Goal: Task Accomplishment & Management: Use online tool/utility

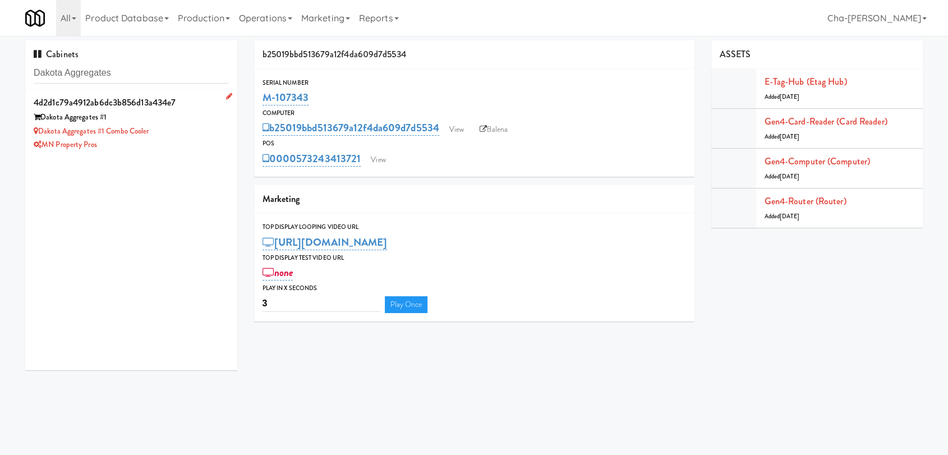
type input "Dakota Aggregates"
click at [182, 127] on div "Dakota Aggregates #1 Combo Cooler" at bounding box center [131, 132] width 195 height 14
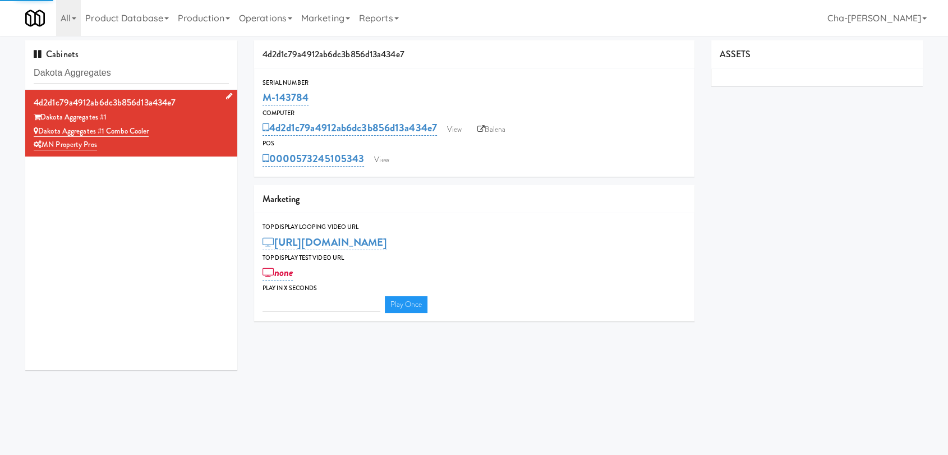
type input "3"
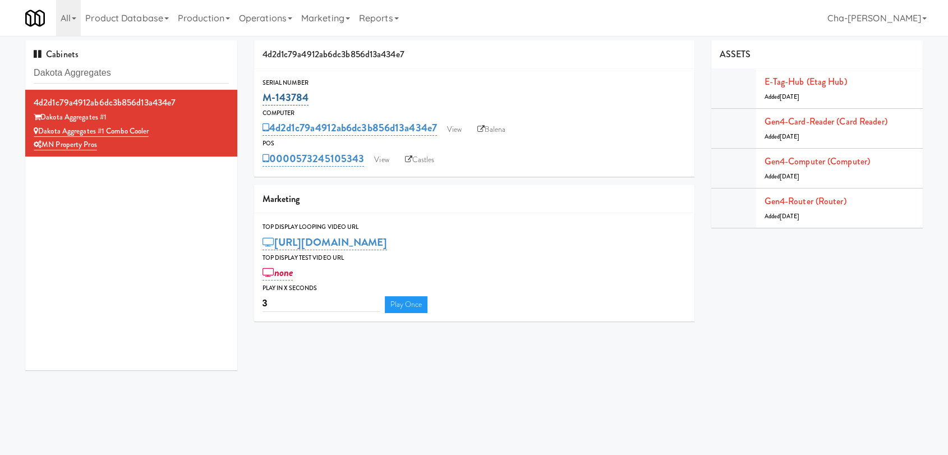
drag, startPoint x: 323, startPoint y: 94, endPoint x: 264, endPoint y: 94, distance: 58.9
click at [264, 94] on div "M-143784" at bounding box center [473, 97] width 423 height 19
copy link "M-143784"
click at [454, 126] on link "View" at bounding box center [454, 129] width 26 height 17
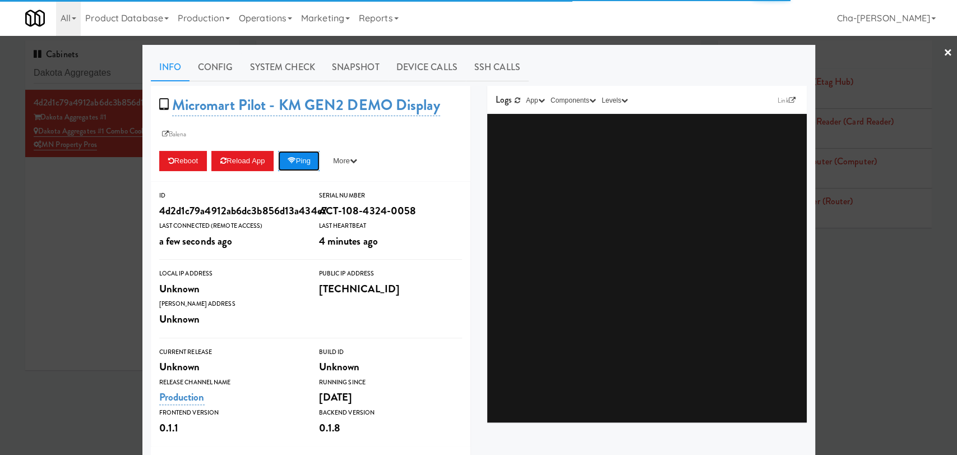
click at [299, 158] on button "Ping" at bounding box center [299, 161] width 42 height 20
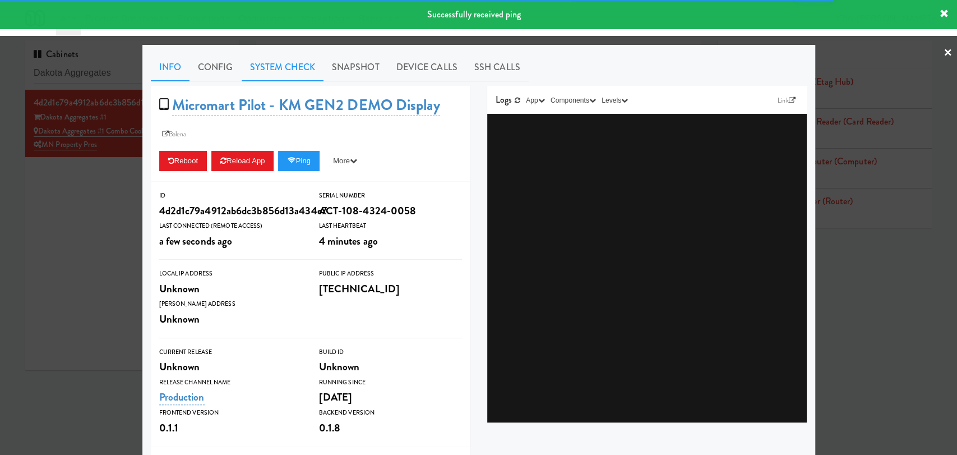
click at [284, 61] on link "System Check" at bounding box center [283, 67] width 82 height 28
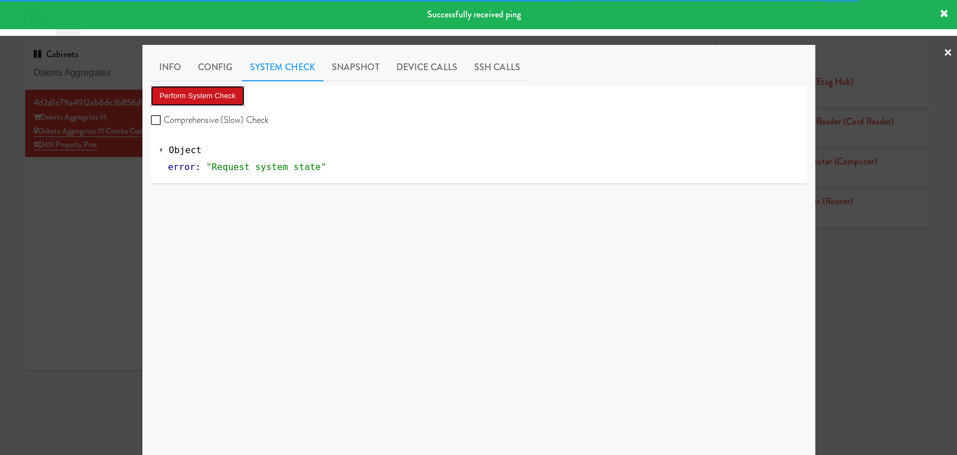
click at [204, 101] on button "Perform System Check" at bounding box center [198, 96] width 94 height 20
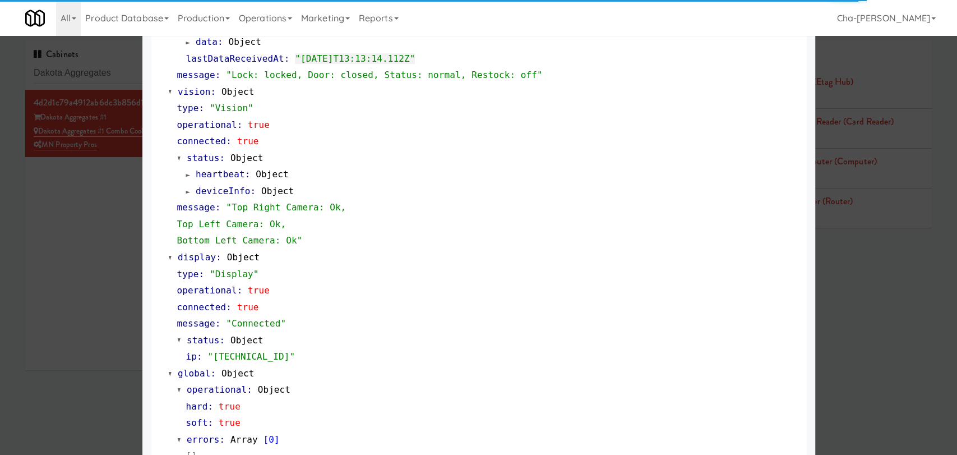
scroll to position [416, 0]
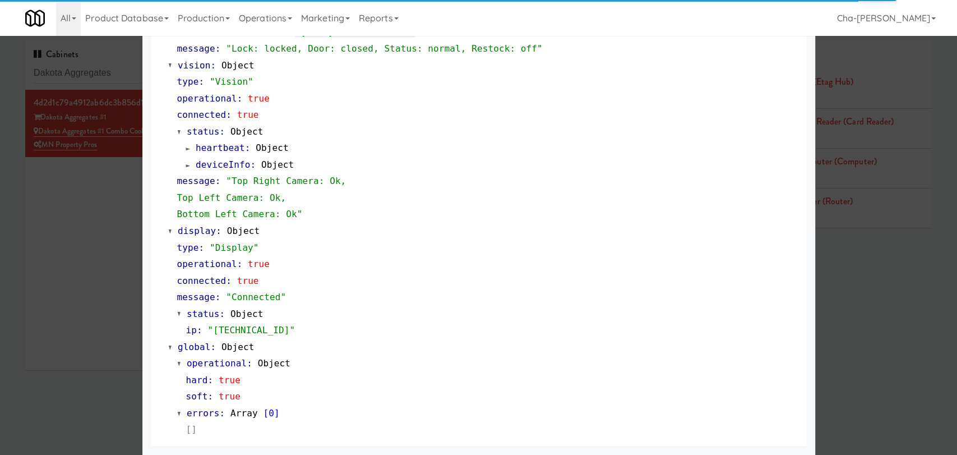
click at [95, 230] on div at bounding box center [478, 227] width 957 height 455
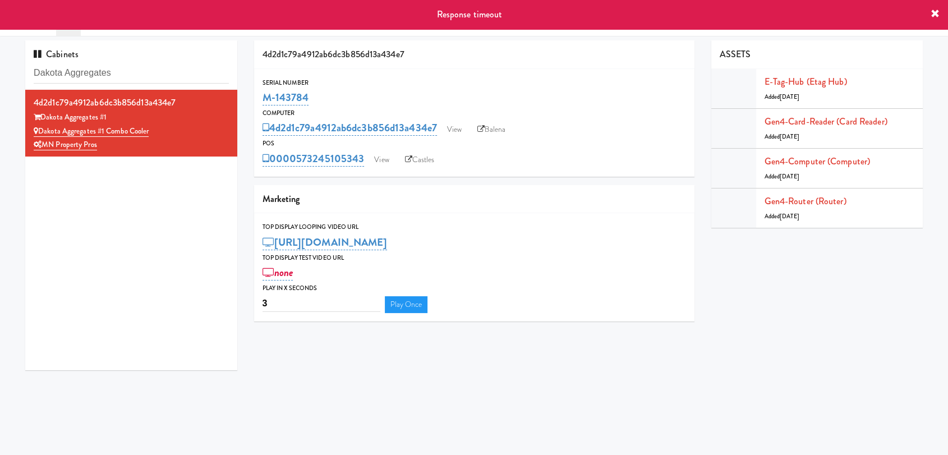
click at [937, 13] on icon at bounding box center [934, 14] width 9 height 9
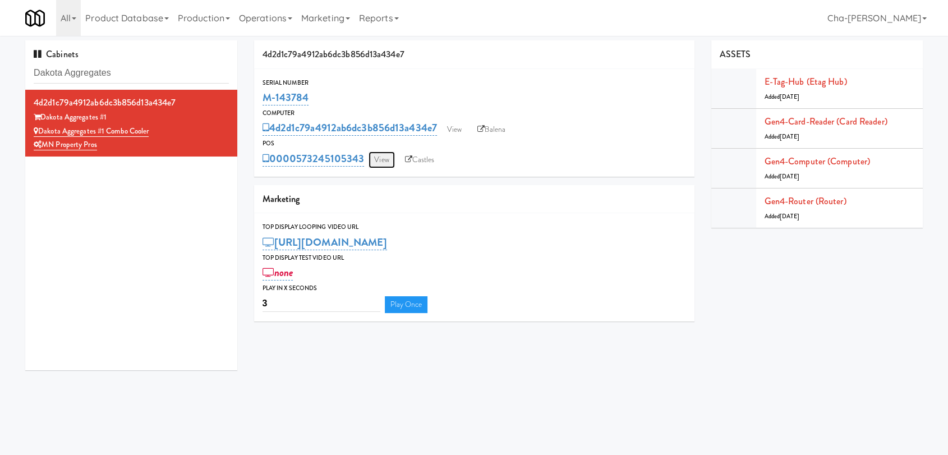
click at [387, 164] on link "View" at bounding box center [381, 159] width 26 height 17
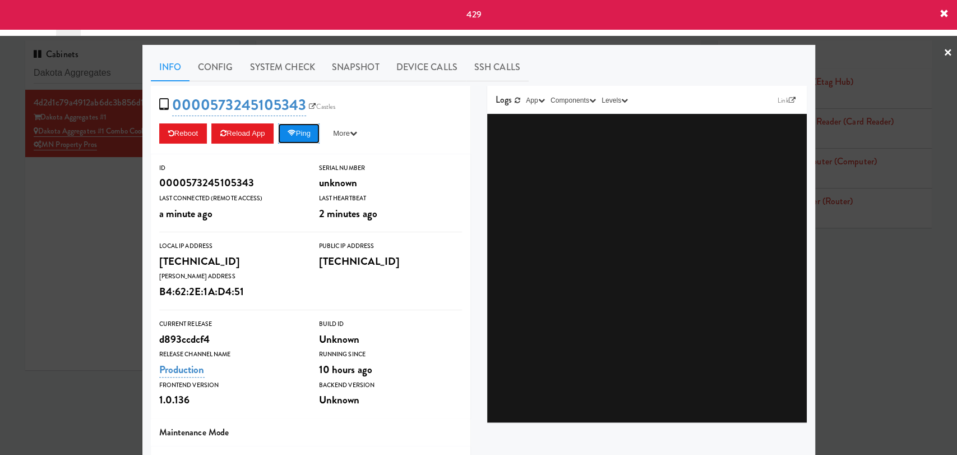
click at [296, 133] on button "Ping" at bounding box center [299, 133] width 42 height 20
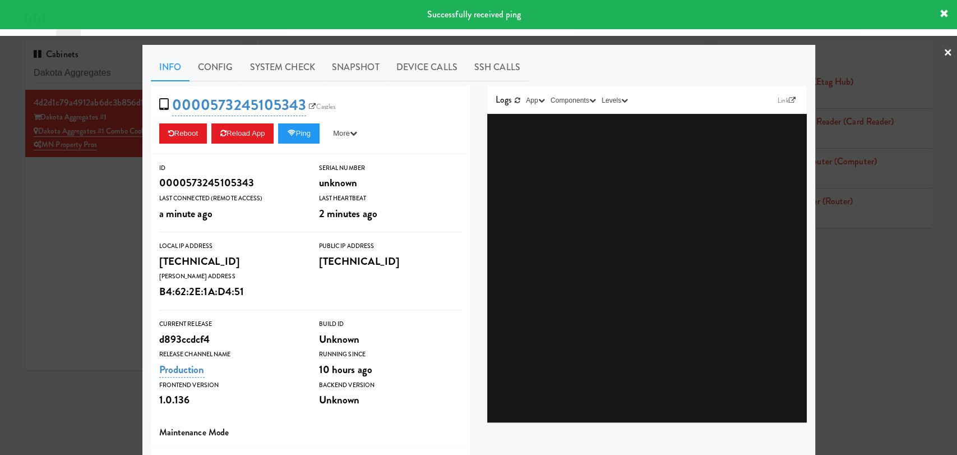
click at [943, 11] on icon at bounding box center [944, 14] width 9 height 9
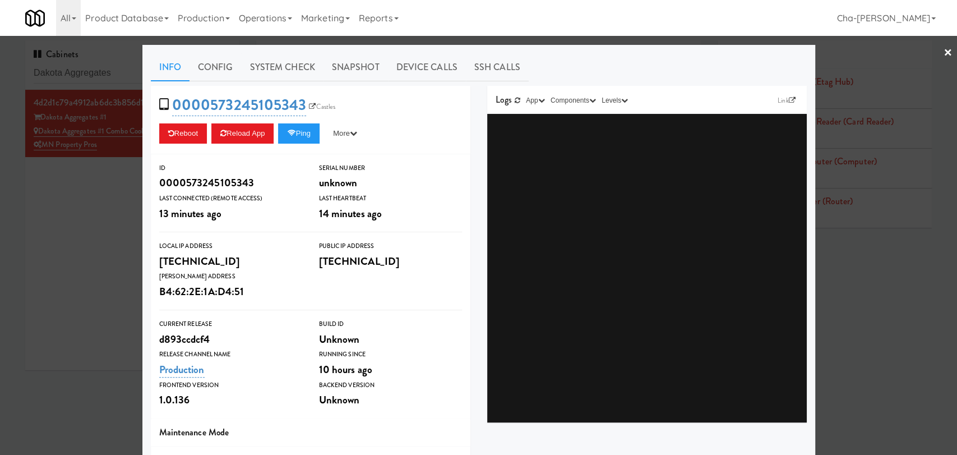
click at [45, 188] on div at bounding box center [478, 227] width 957 height 455
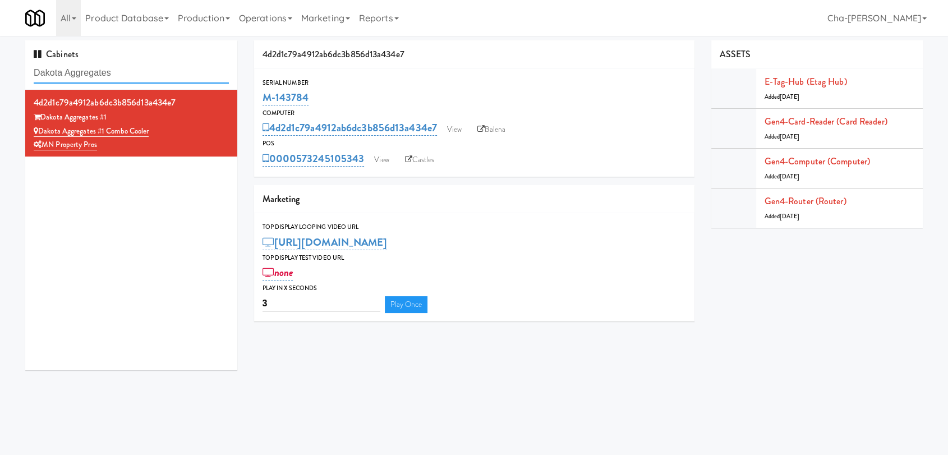
click at [135, 75] on input "Dakota Aggregates" at bounding box center [131, 73] width 195 height 21
paste input "M-156482"
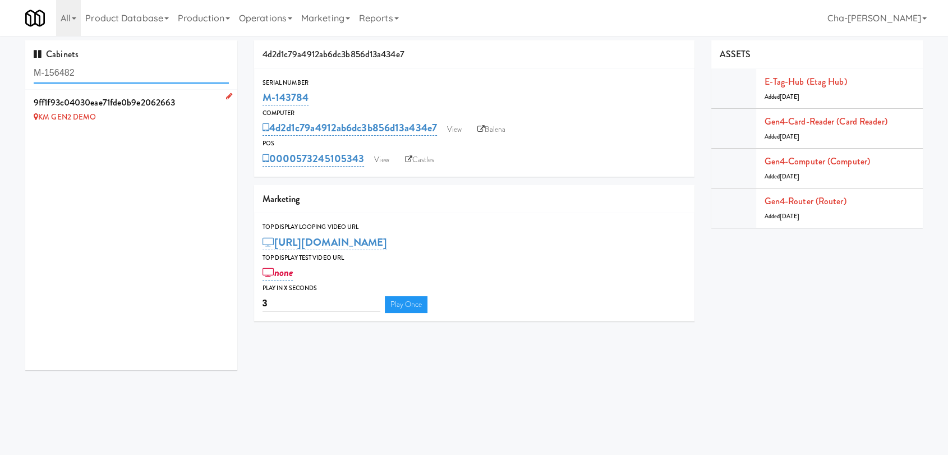
type input "M-156482"
click at [226, 94] on icon at bounding box center [229, 96] width 6 height 7
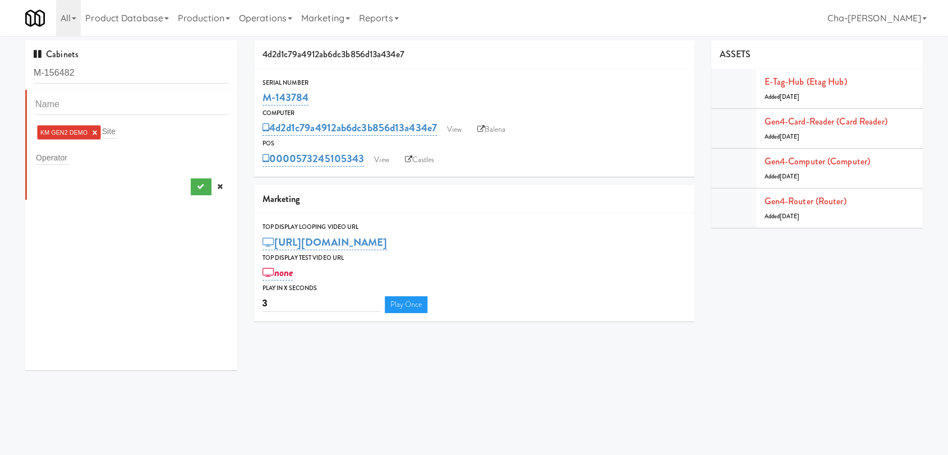
click at [95, 132] on link "×" at bounding box center [94, 133] width 5 height 10
click at [68, 155] on div "Operator" at bounding box center [131, 156] width 193 height 16
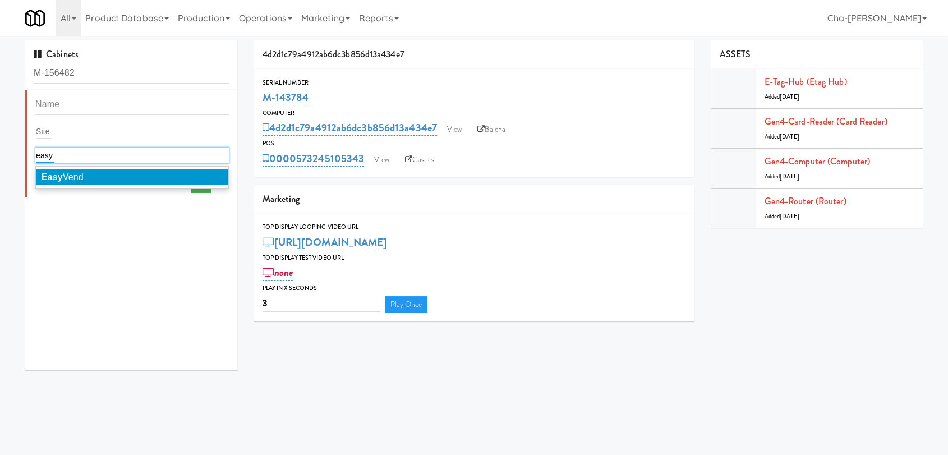
type input "easy"
click at [76, 173] on span "Easy Vend" at bounding box center [63, 177] width 42 height 10
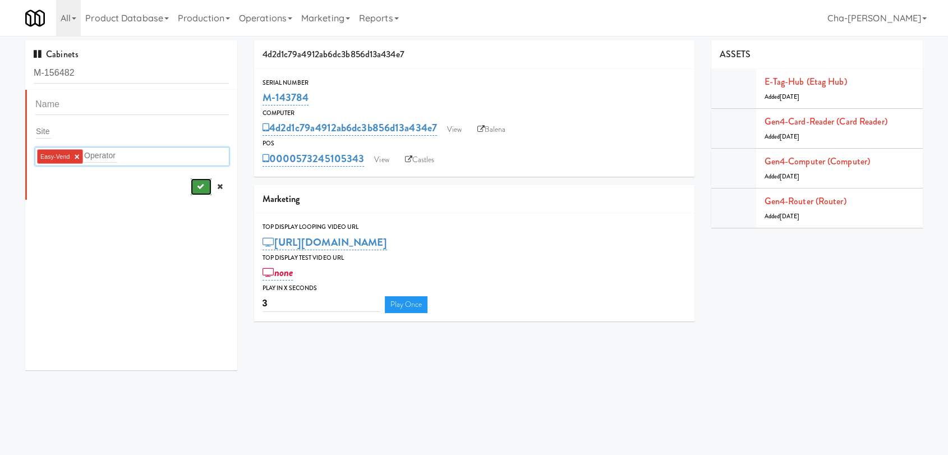
click at [191, 185] on button "submit" at bounding box center [201, 186] width 21 height 17
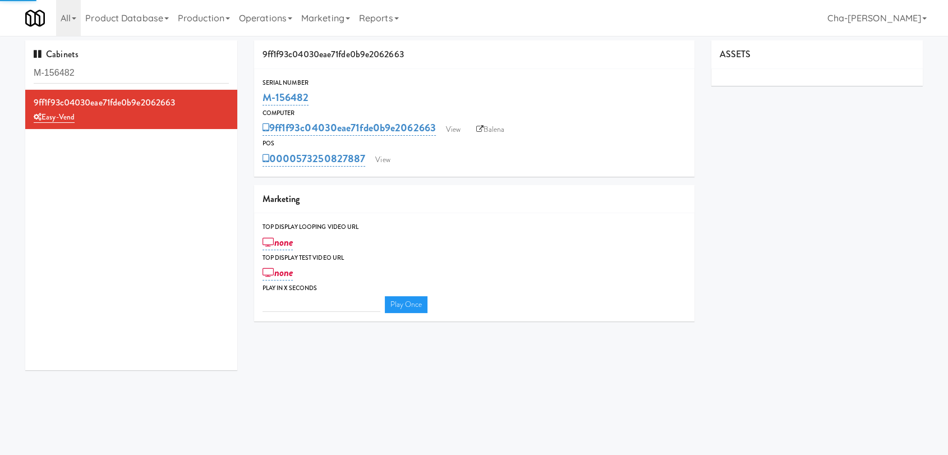
type input "3"
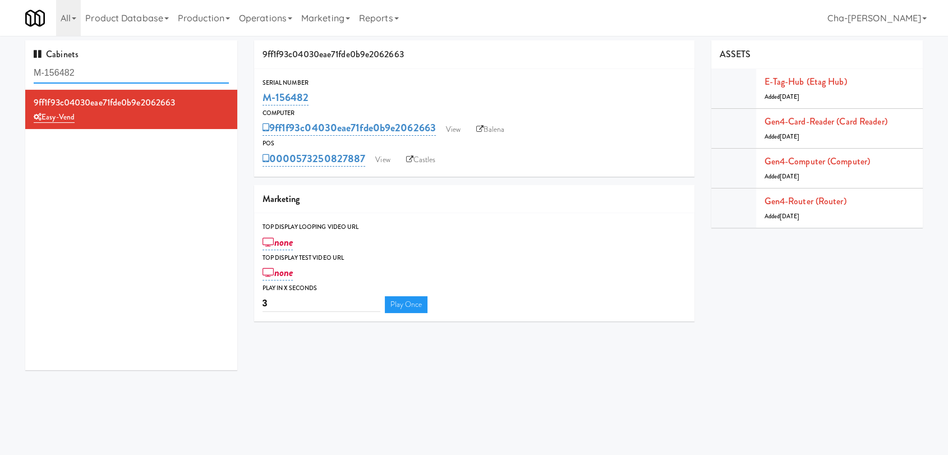
click at [104, 68] on input "M-156482" at bounding box center [131, 73] width 195 height 21
paste input "0443"
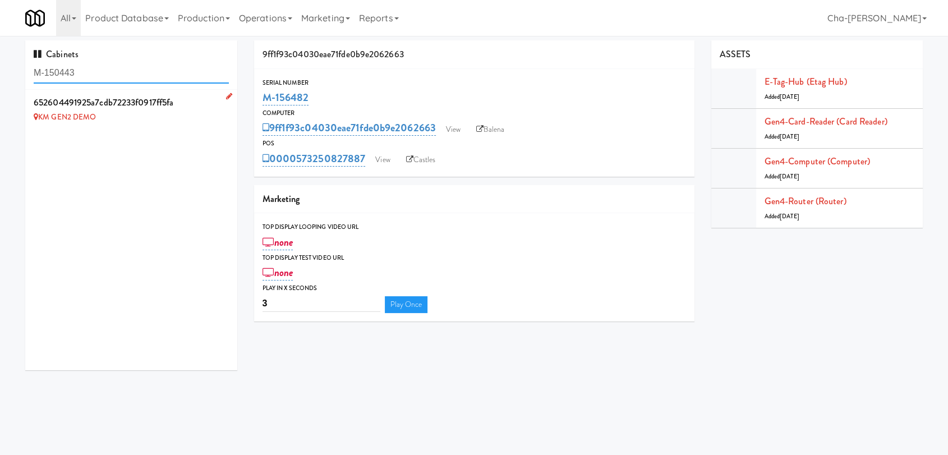
type input "M-150443"
click at [226, 94] on icon at bounding box center [229, 96] width 6 height 7
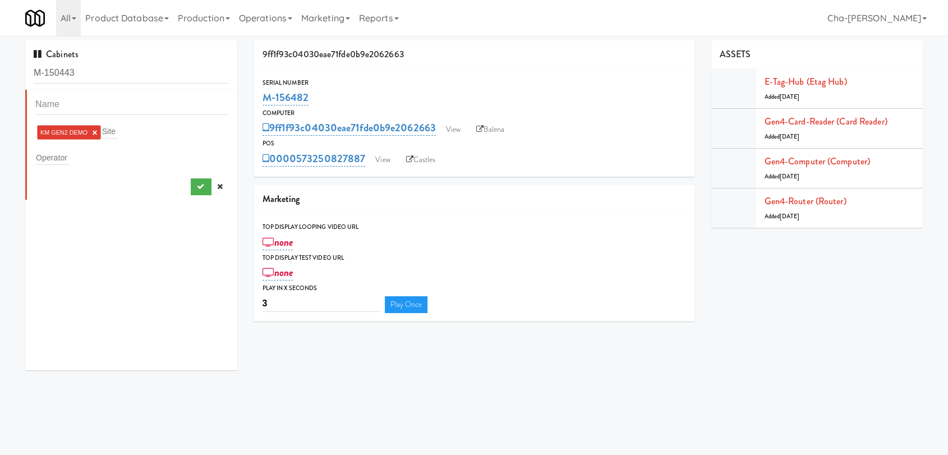
click at [96, 132] on link "×" at bounding box center [94, 133] width 5 height 10
click at [67, 156] on input "text" at bounding box center [52, 155] width 33 height 15
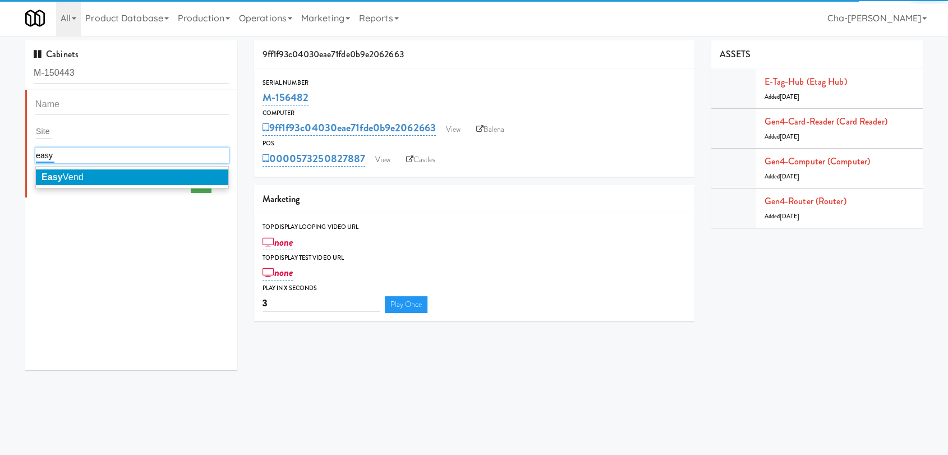
type input "easy"
click at [80, 174] on span "Easy Vend" at bounding box center [63, 177] width 42 height 10
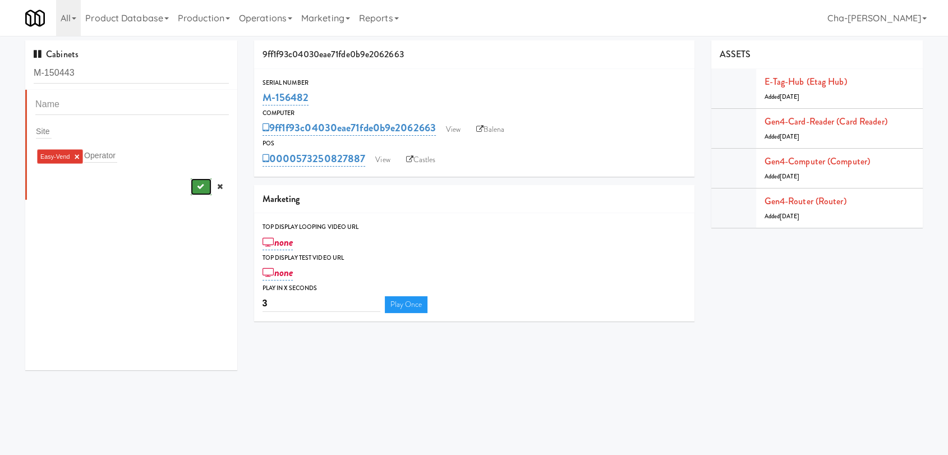
click at [196, 183] on icon "submit" at bounding box center [199, 186] width 7 height 7
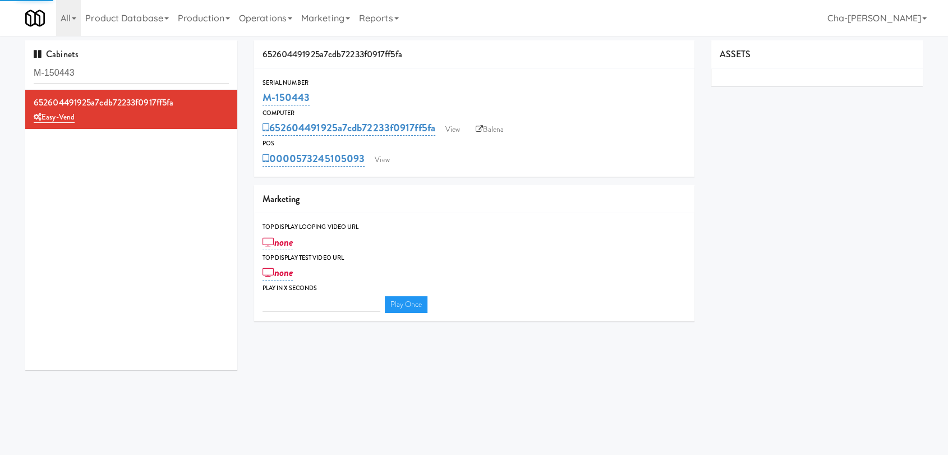
type input "3"
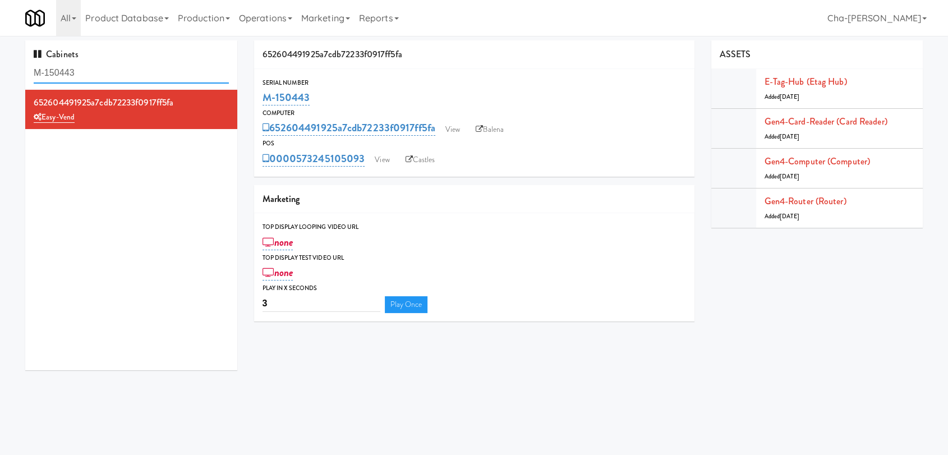
click at [84, 76] on input "M-150443" at bounding box center [131, 73] width 195 height 21
paste input "6485"
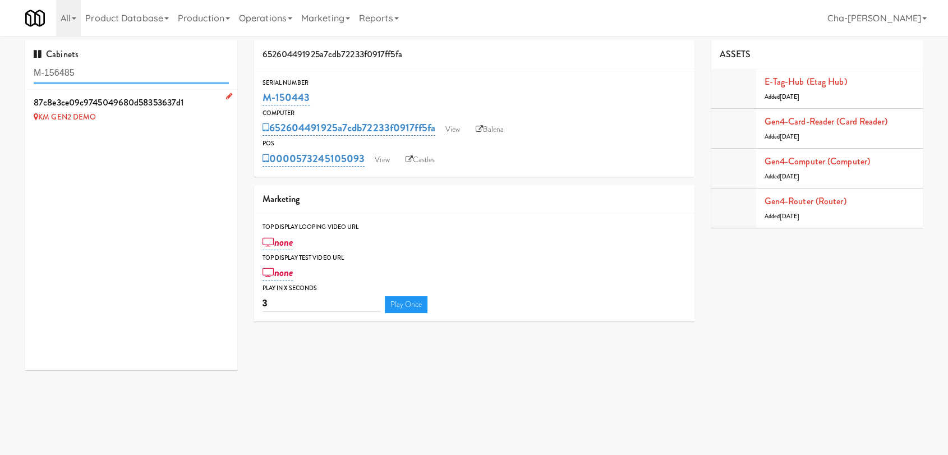
type input "M-156485"
click at [226, 95] on icon at bounding box center [229, 96] width 6 height 7
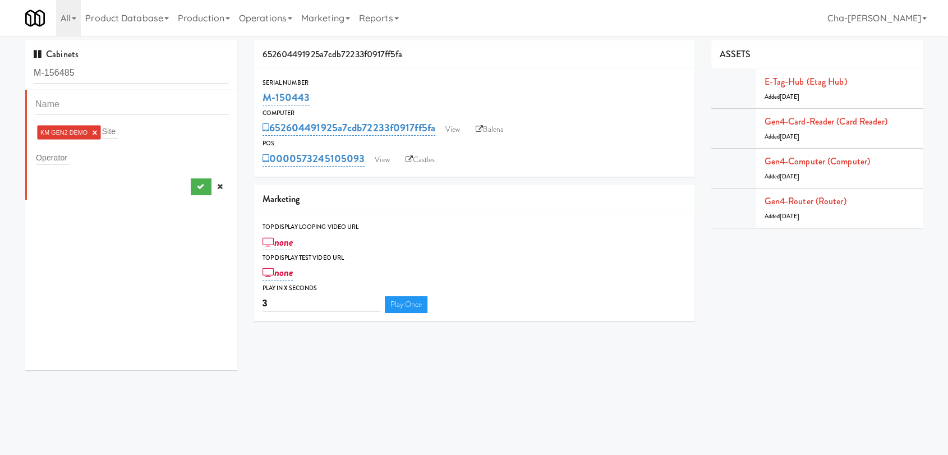
click at [95, 131] on link "×" at bounding box center [94, 133] width 5 height 10
click at [67, 155] on input "text" at bounding box center [52, 155] width 33 height 15
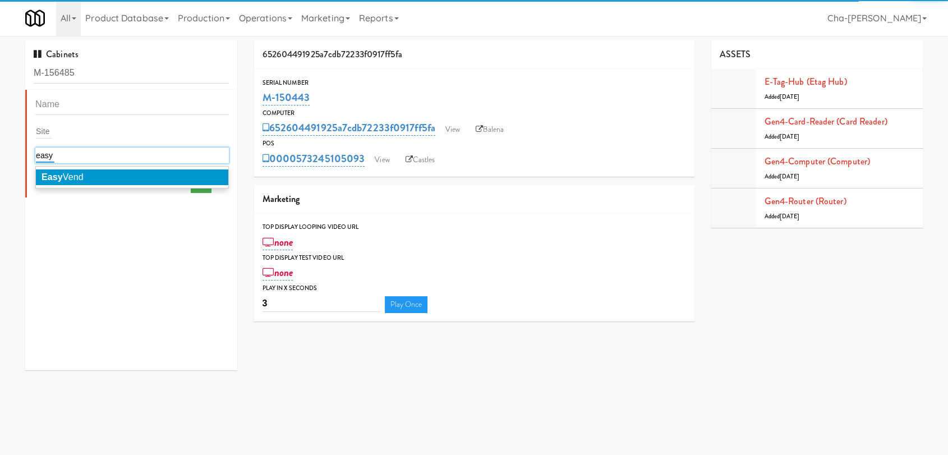
type input "easy"
click at [81, 178] on span "Easy Vend" at bounding box center [63, 177] width 42 height 10
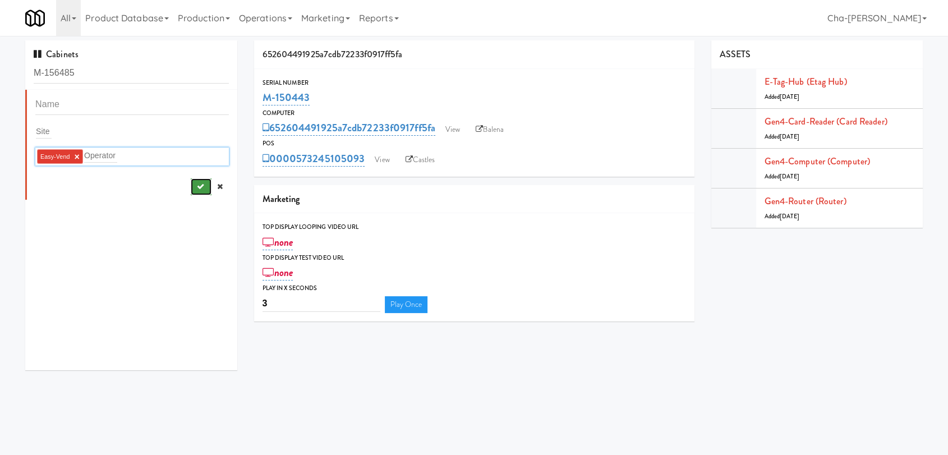
click at [193, 190] on button "submit" at bounding box center [201, 186] width 21 height 17
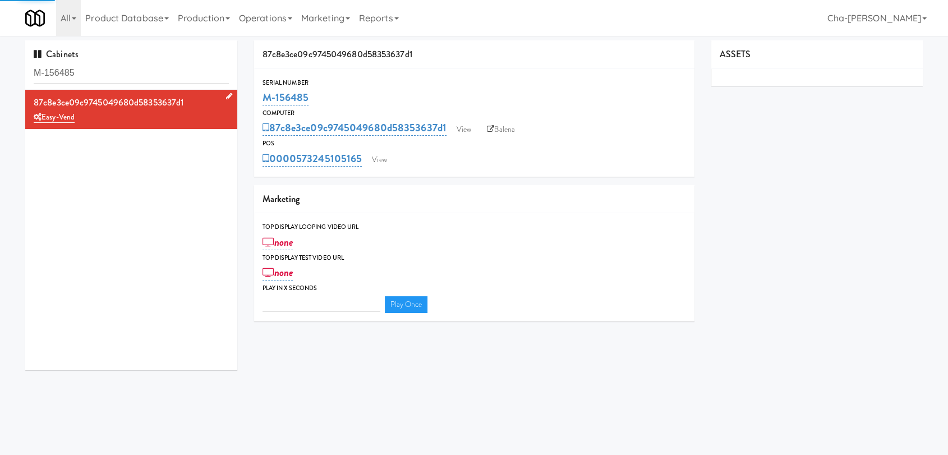
type input "3"
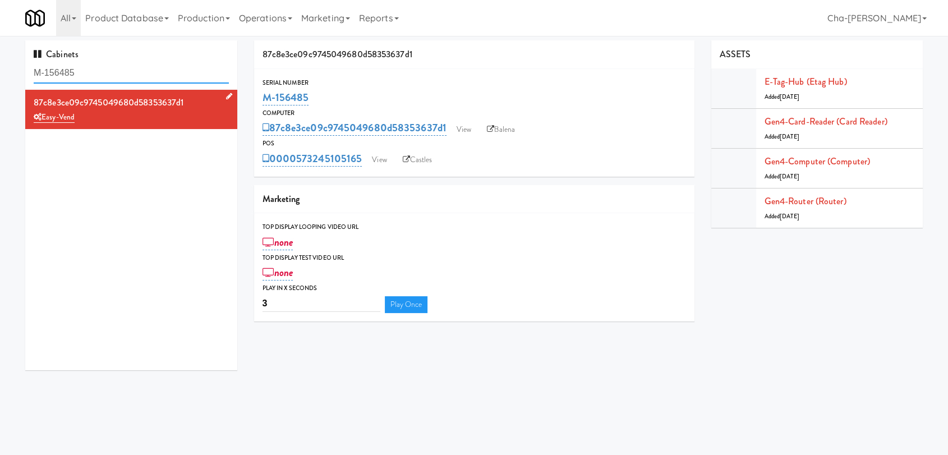
click at [94, 76] on input "M-156485" at bounding box center [131, 73] width 195 height 21
paste input "3683"
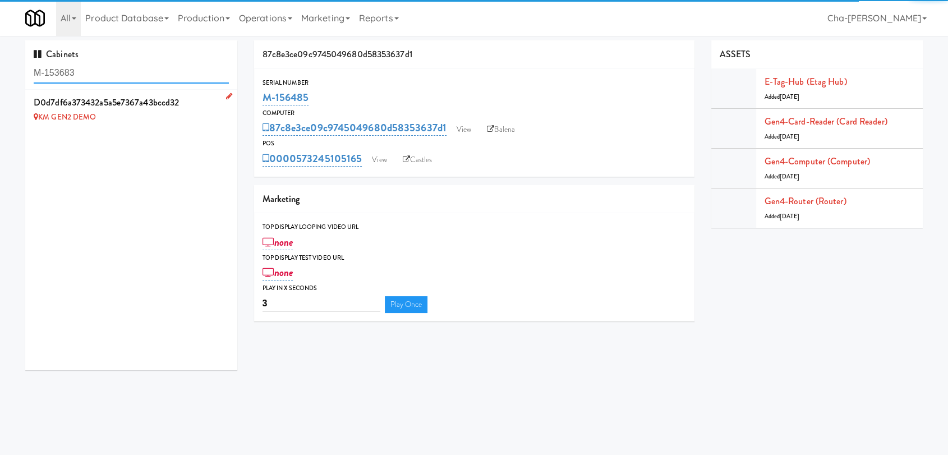
type input "M-153683"
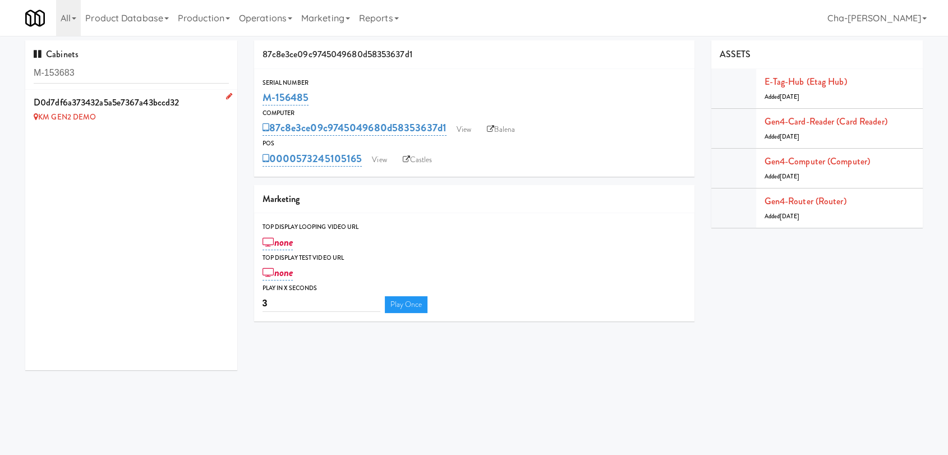
click at [226, 96] on icon at bounding box center [229, 96] width 6 height 7
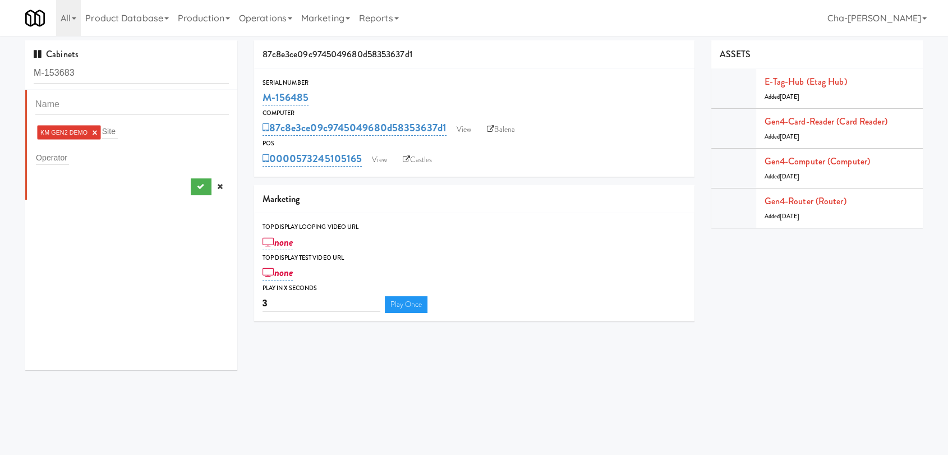
click at [94, 130] on link "×" at bounding box center [94, 133] width 5 height 10
click at [56, 157] on input "text" at bounding box center [52, 155] width 33 height 15
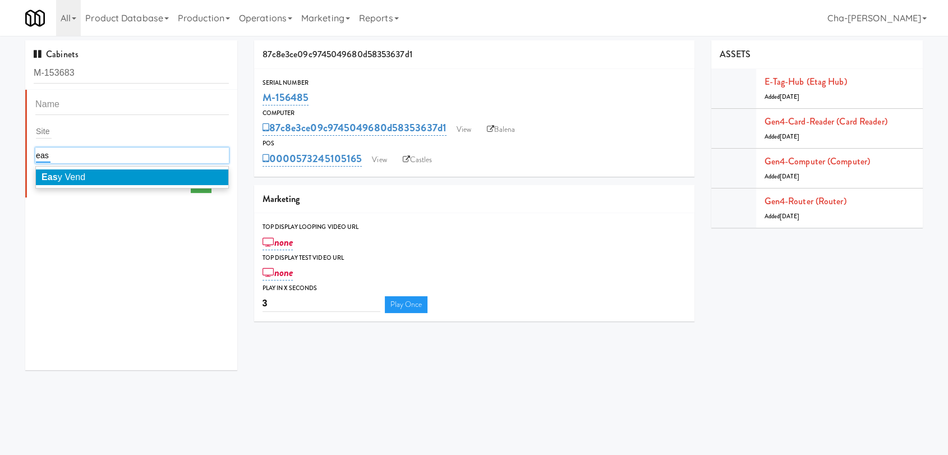
type input "eas"
click at [78, 179] on span "Eas y Vend" at bounding box center [64, 177] width 44 height 10
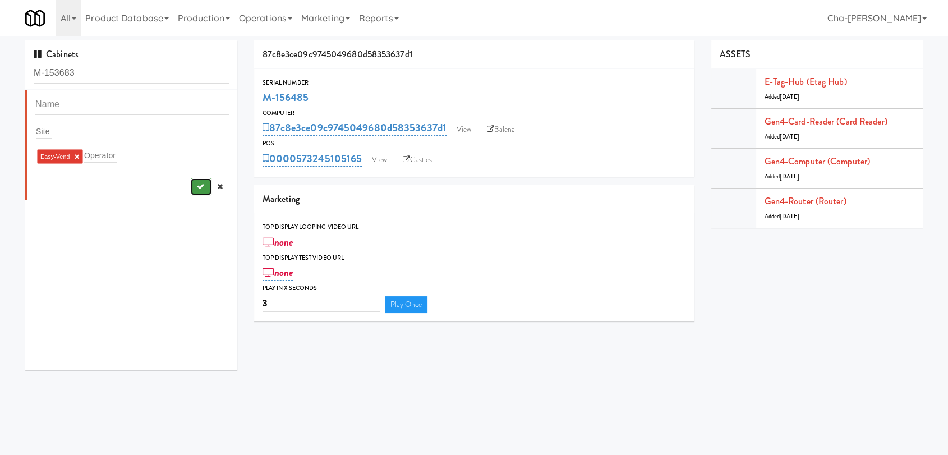
click at [195, 185] on button "submit" at bounding box center [201, 186] width 21 height 17
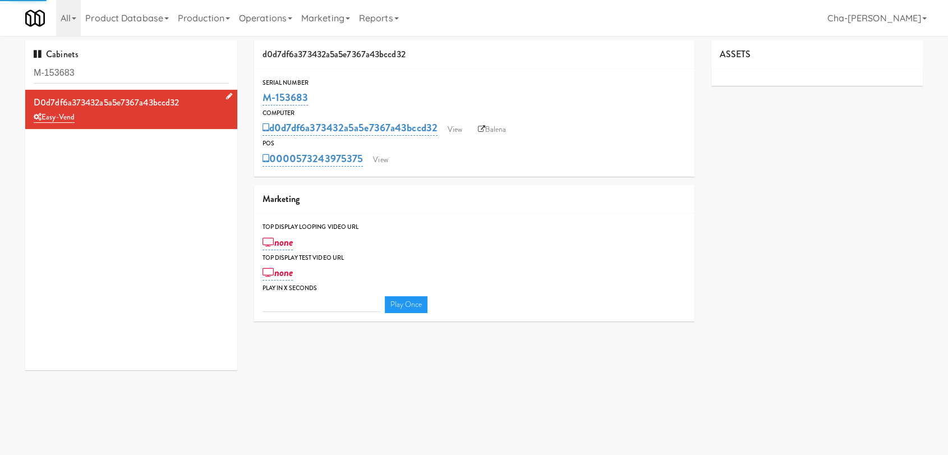
type input "3"
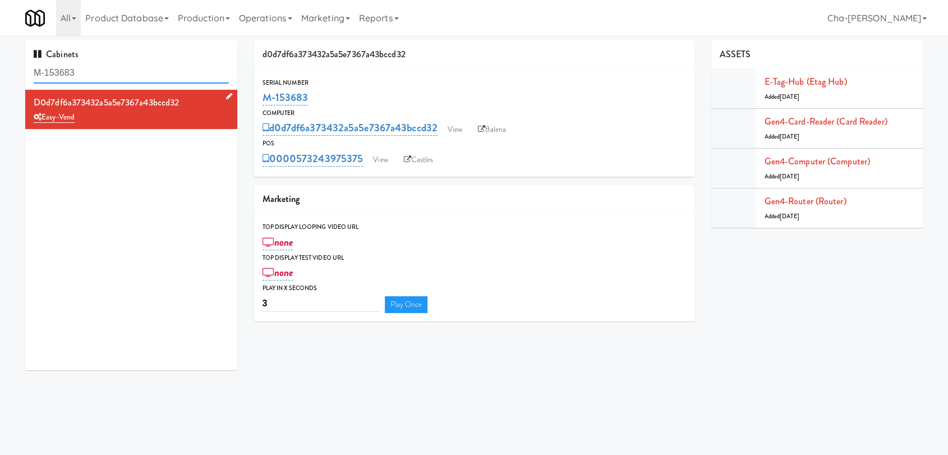
click at [117, 76] on input "M-153683" at bounding box center [131, 73] width 195 height 21
paste input "2459"
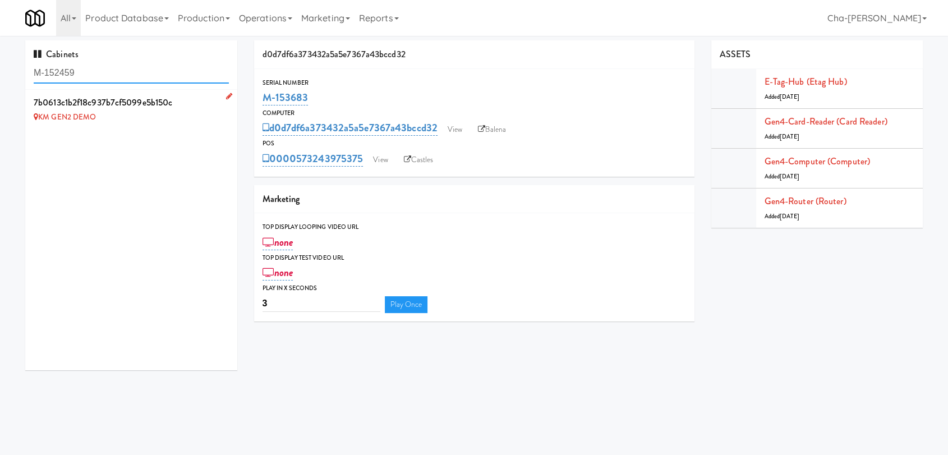
type input "M-152459"
click at [226, 95] on icon at bounding box center [229, 96] width 6 height 7
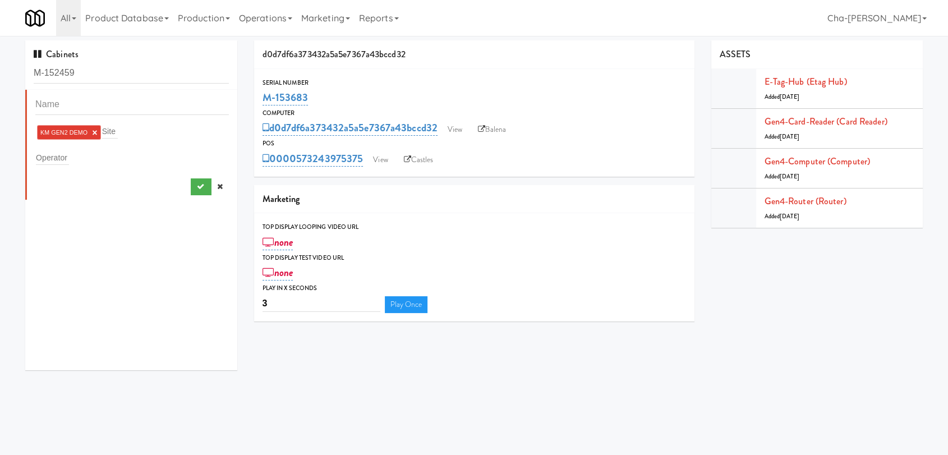
click at [96, 132] on link "×" at bounding box center [94, 133] width 5 height 10
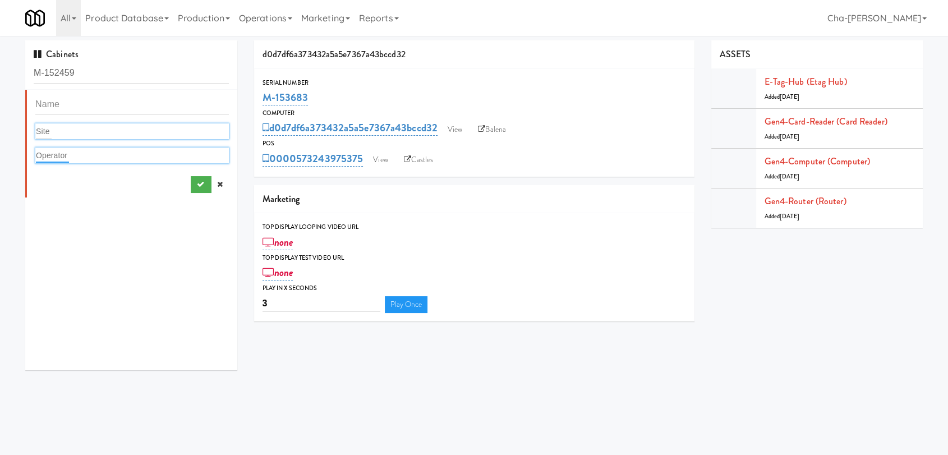
click at [58, 154] on input "text" at bounding box center [52, 155] width 33 height 15
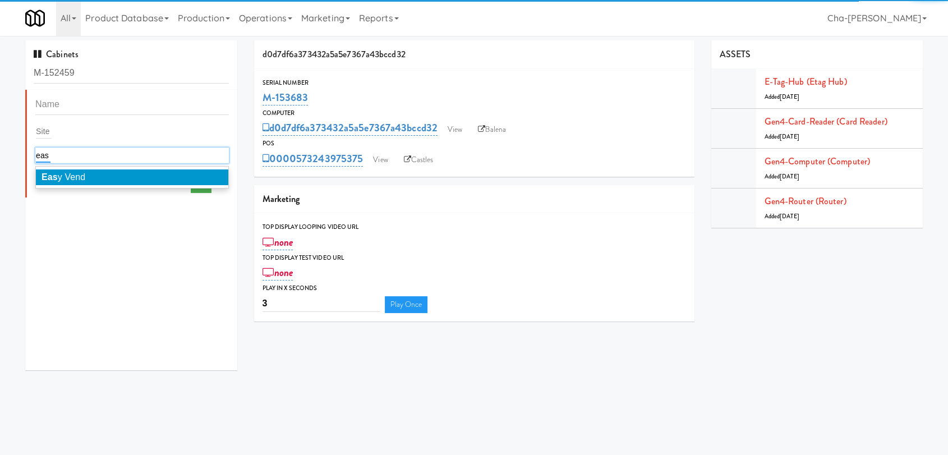
type input "eas"
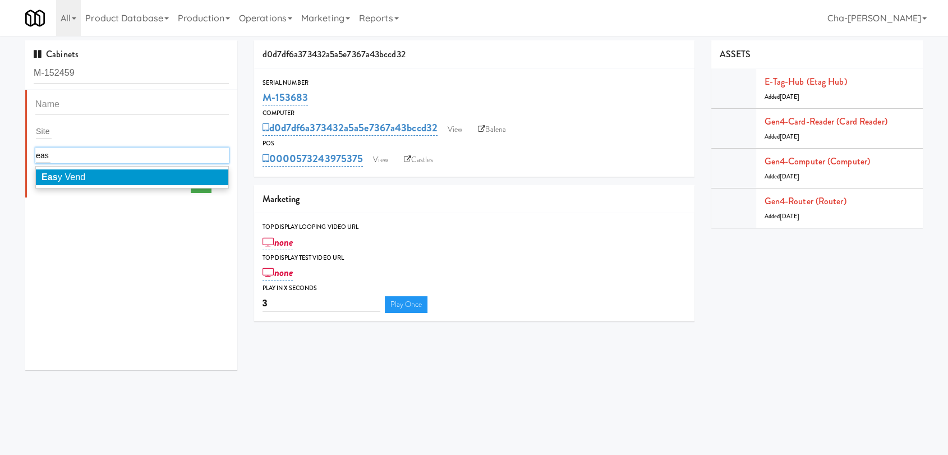
click at [64, 177] on span "Eas y Vend" at bounding box center [64, 177] width 44 height 10
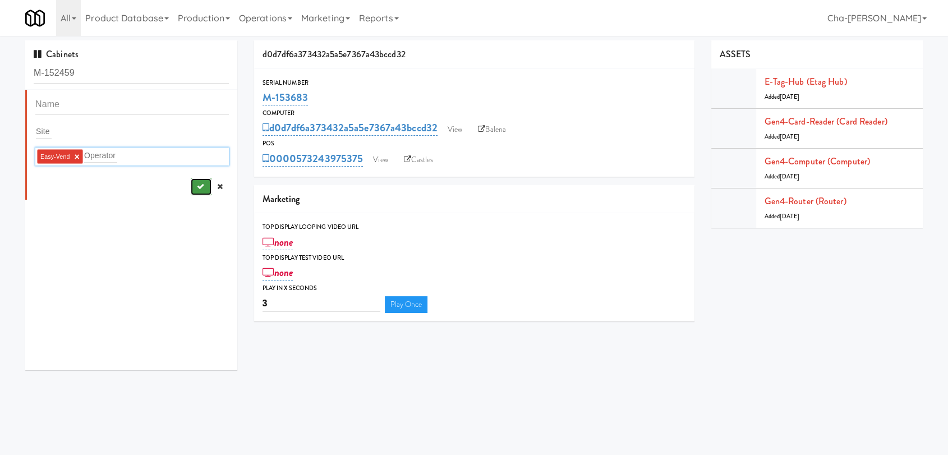
click at [196, 185] on icon "submit" at bounding box center [199, 186] width 7 height 7
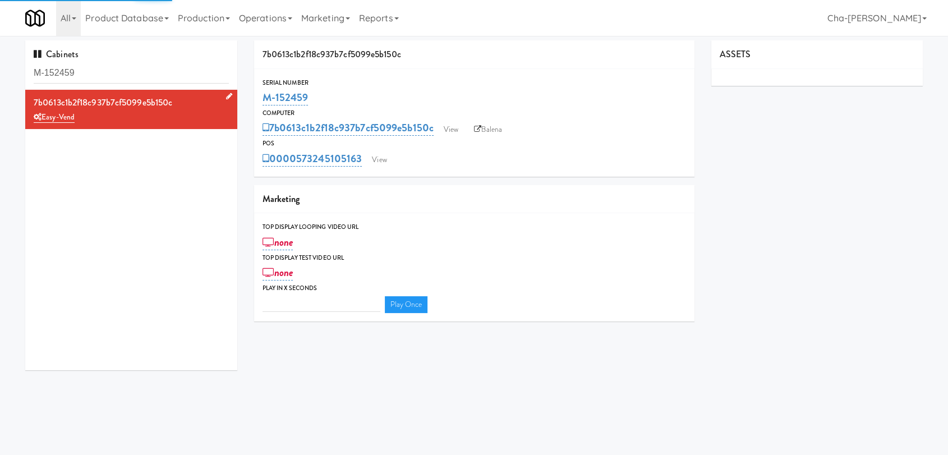
type input "3"
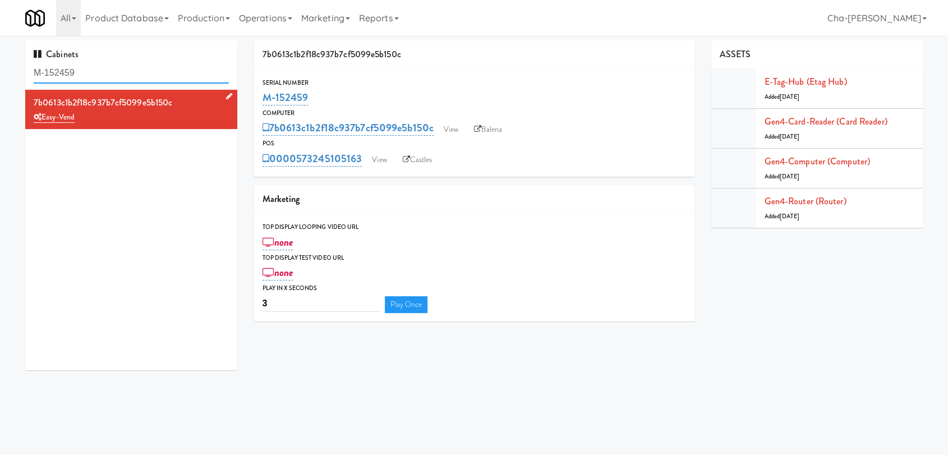
click at [119, 70] on input "M-152459" at bounding box center [131, 73] width 195 height 21
click at [119, 69] on input "M-152459" at bounding box center [131, 73] width 195 height 21
paste input "3"
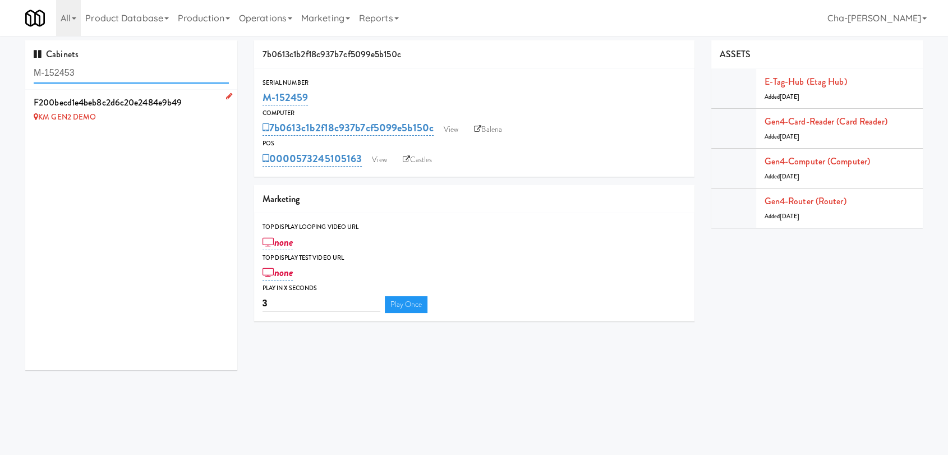
type input "M-152453"
click at [226, 95] on icon at bounding box center [229, 96] width 6 height 7
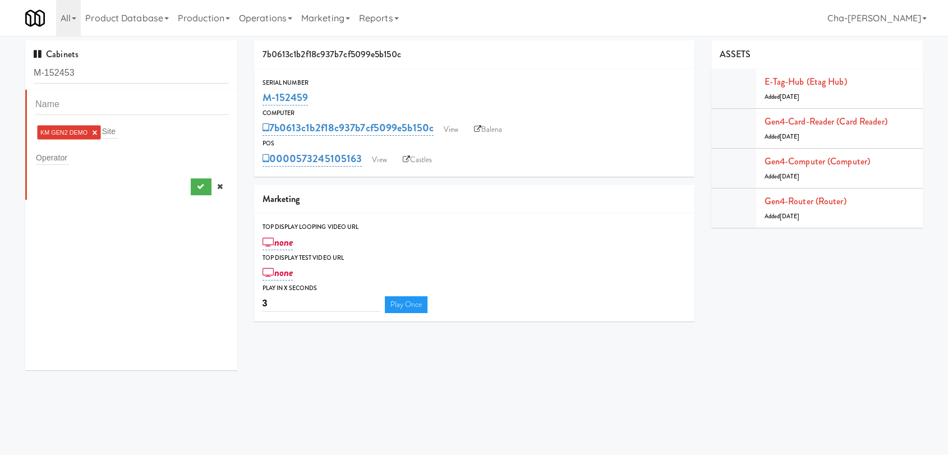
click at [94, 131] on link "×" at bounding box center [94, 133] width 5 height 10
click at [45, 161] on input "text" at bounding box center [52, 155] width 33 height 15
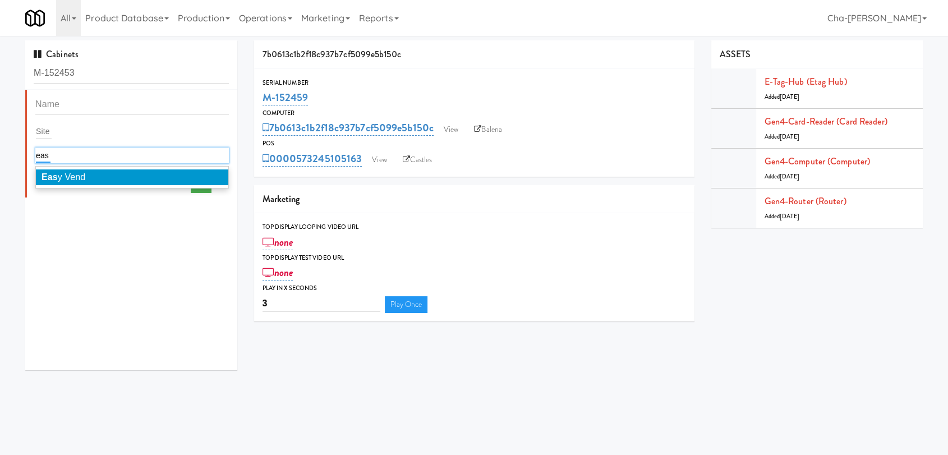
type input "eas"
click at [87, 172] on li "Eas y Vend" at bounding box center [132, 177] width 192 height 16
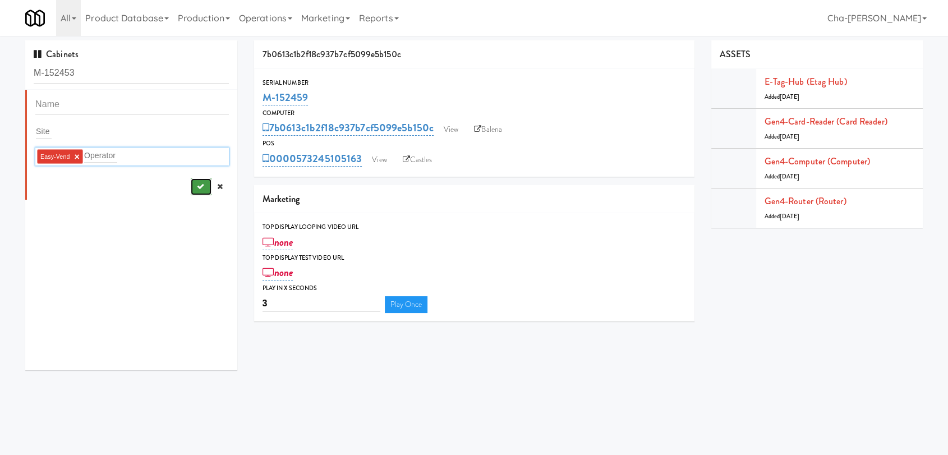
click at [191, 181] on button "submit" at bounding box center [201, 186] width 21 height 17
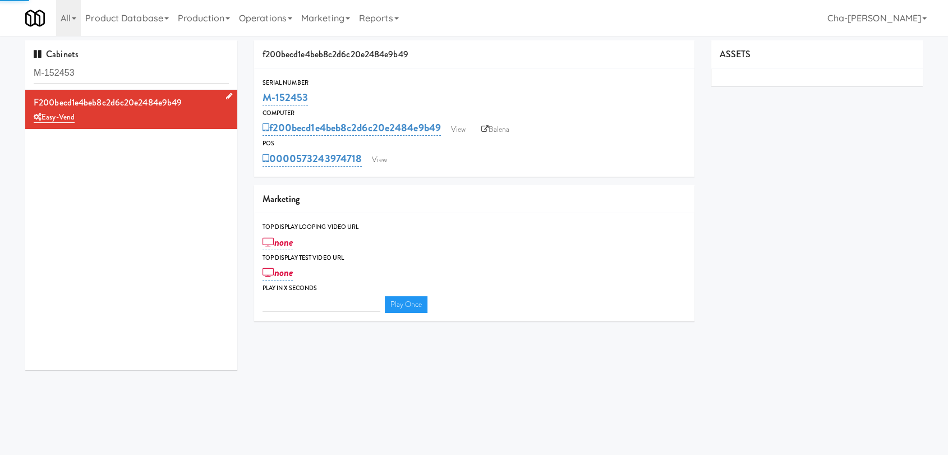
type input "3"
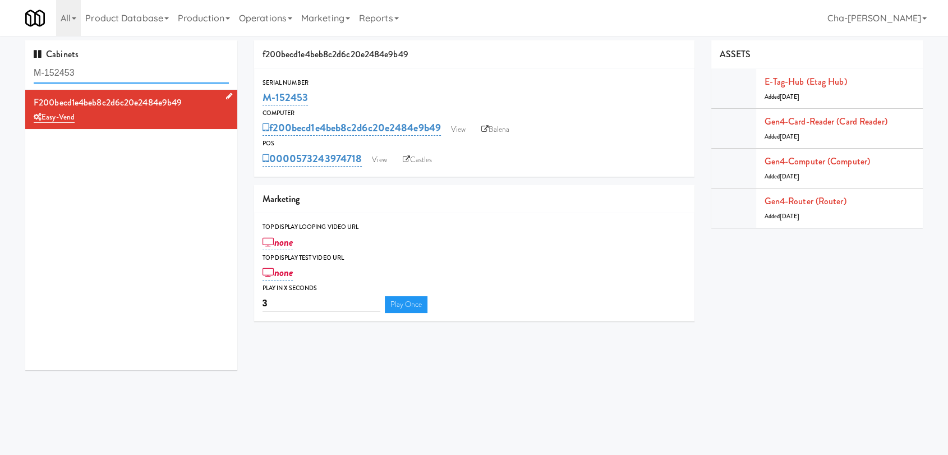
click at [99, 80] on input "M-152453" at bounding box center [131, 73] width 195 height 21
paste input "0384"
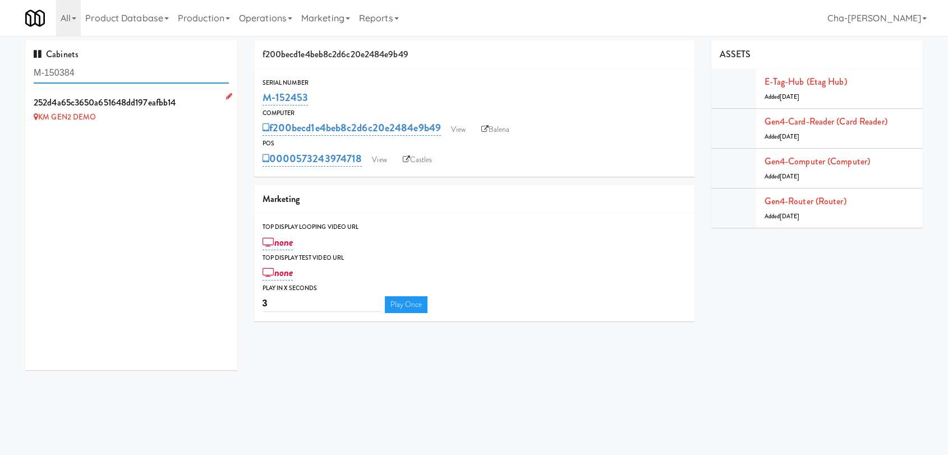
type input "M-150384"
click at [226, 94] on icon at bounding box center [229, 96] width 6 height 7
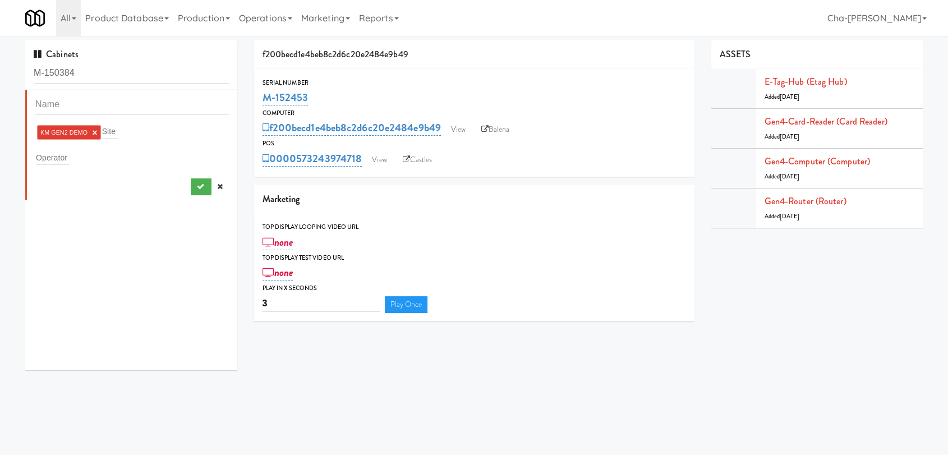
click at [94, 132] on link "×" at bounding box center [94, 133] width 5 height 10
click at [65, 153] on input "text" at bounding box center [52, 155] width 33 height 15
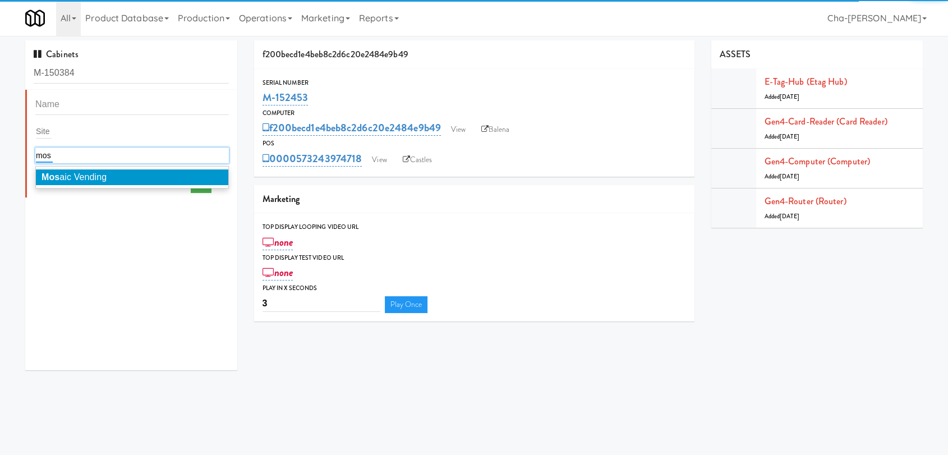
type input "mos"
click at [76, 176] on span "Mos aic Vending" at bounding box center [74, 177] width 65 height 10
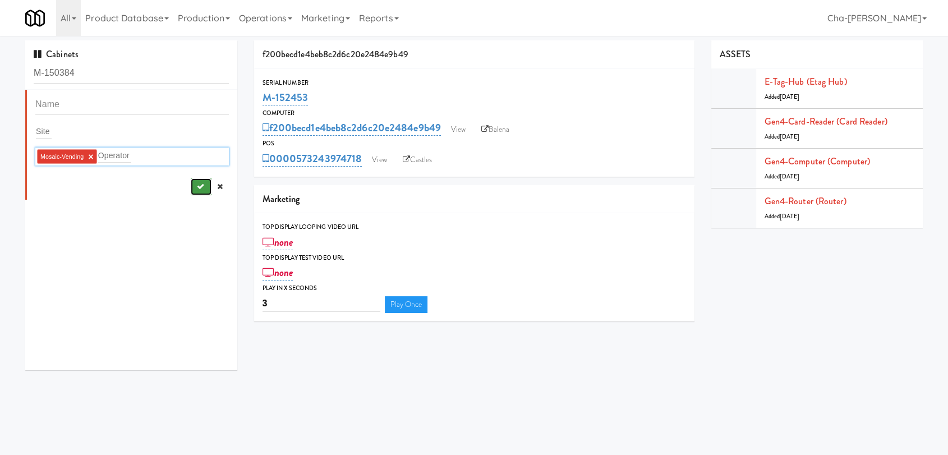
click at [191, 183] on button "submit" at bounding box center [201, 186] width 21 height 17
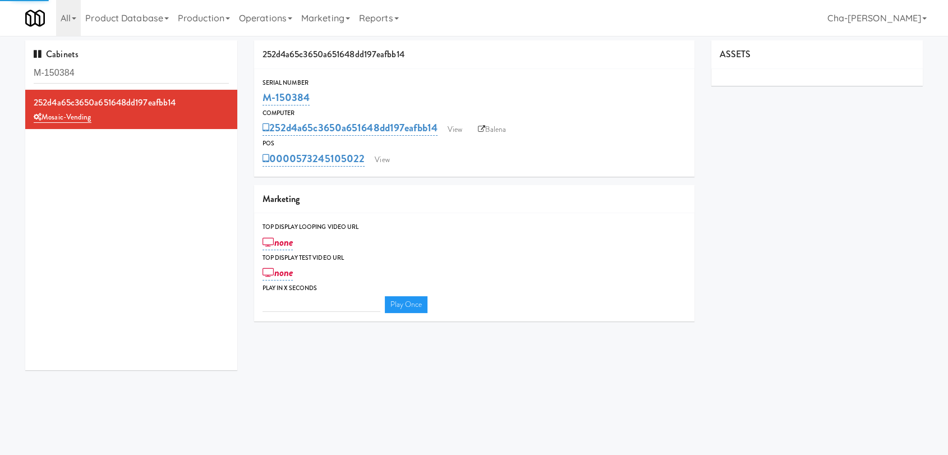
type input "3"
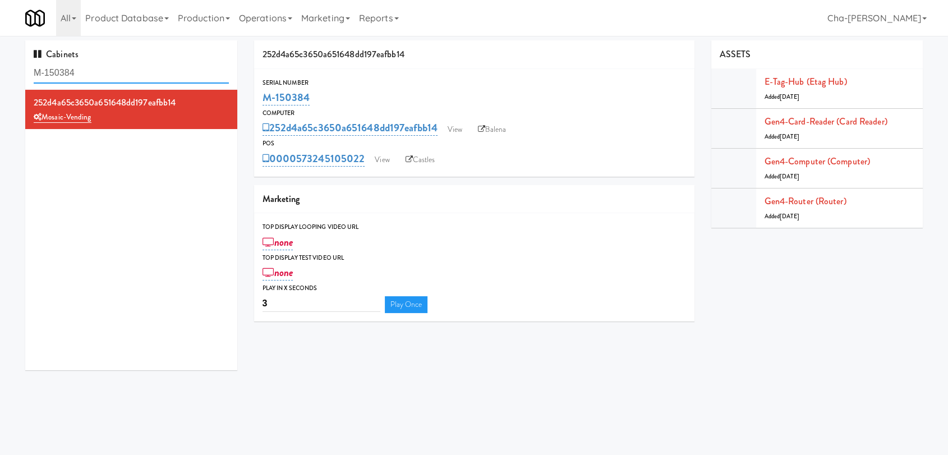
click at [86, 80] on input "M-150384" at bounding box center [131, 73] width 195 height 21
paste input "407"
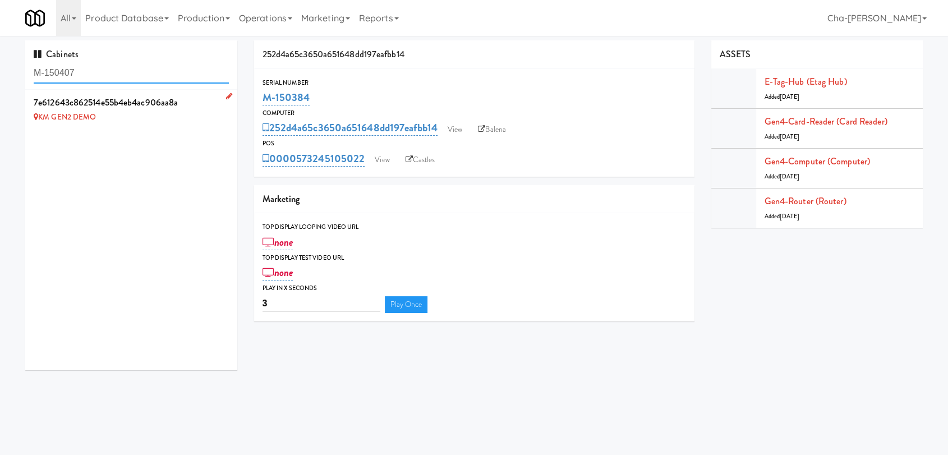
type input "M-150407"
click at [226, 96] on icon at bounding box center [229, 96] width 6 height 7
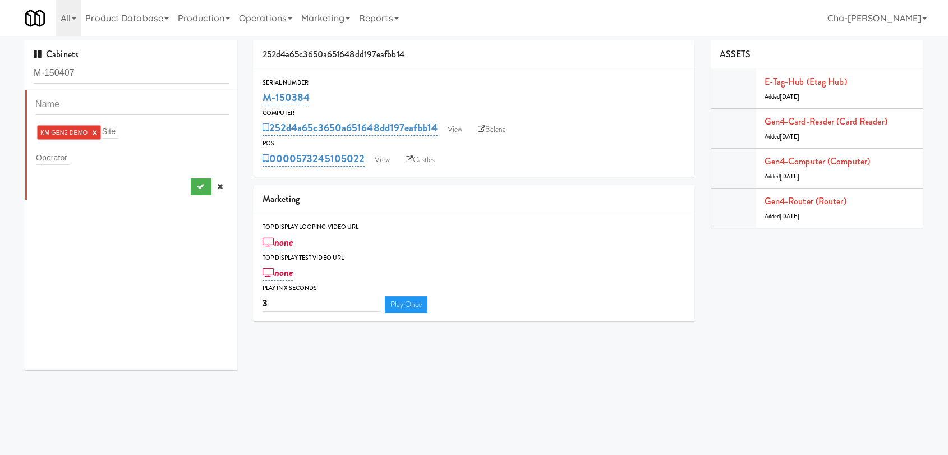
click at [94, 134] on link "×" at bounding box center [94, 133] width 5 height 10
click at [52, 155] on input "text" at bounding box center [52, 155] width 33 height 15
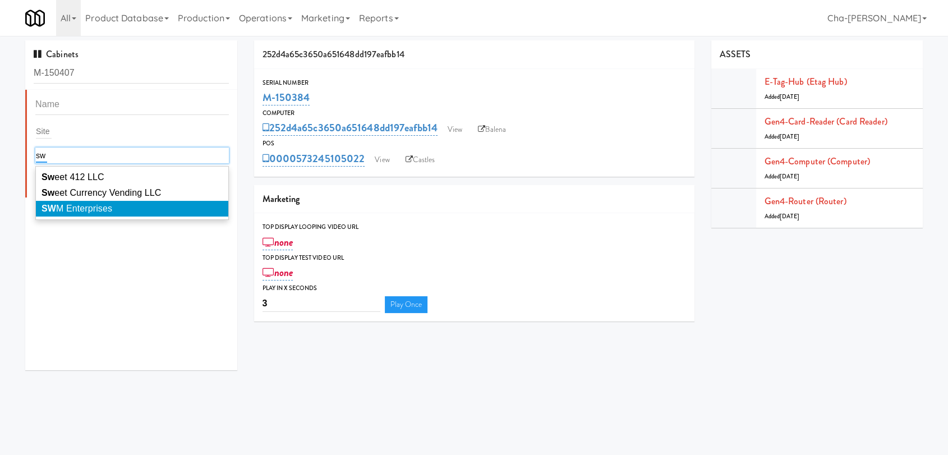
type input "sw"
click at [112, 207] on span "SW M Enterprises" at bounding box center [77, 209] width 71 height 10
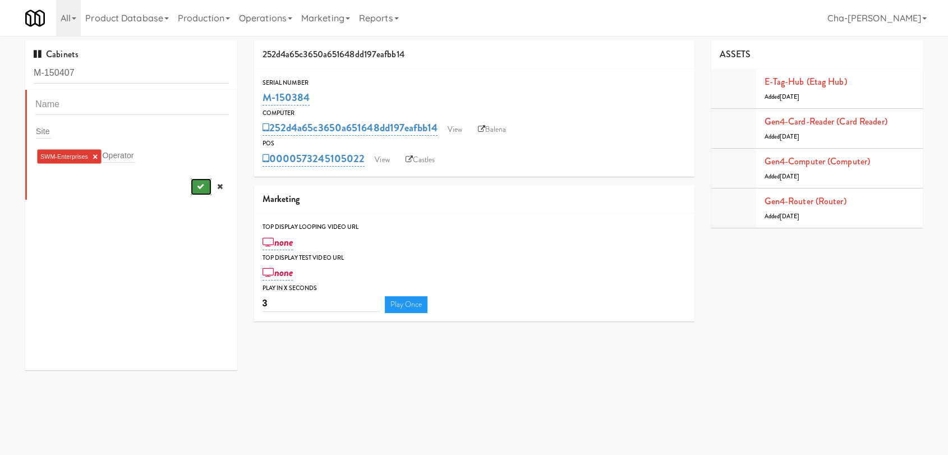
click at [196, 183] on icon "submit" at bounding box center [199, 186] width 7 height 7
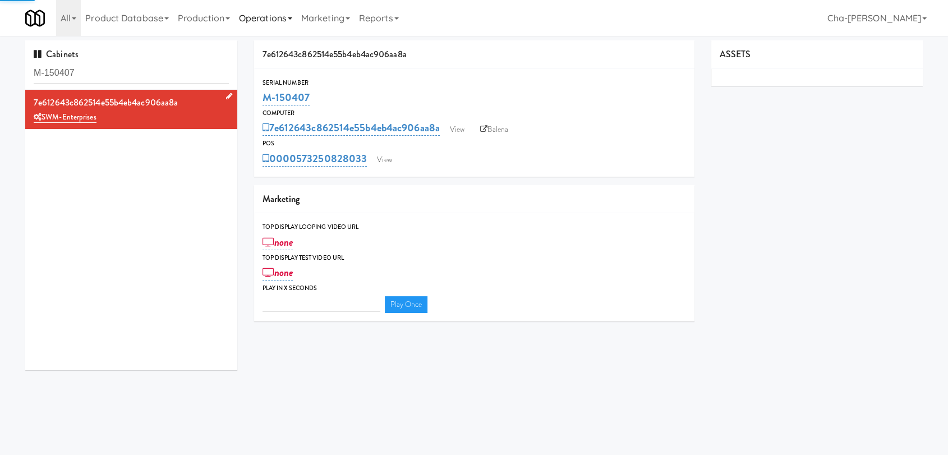
type input "3"
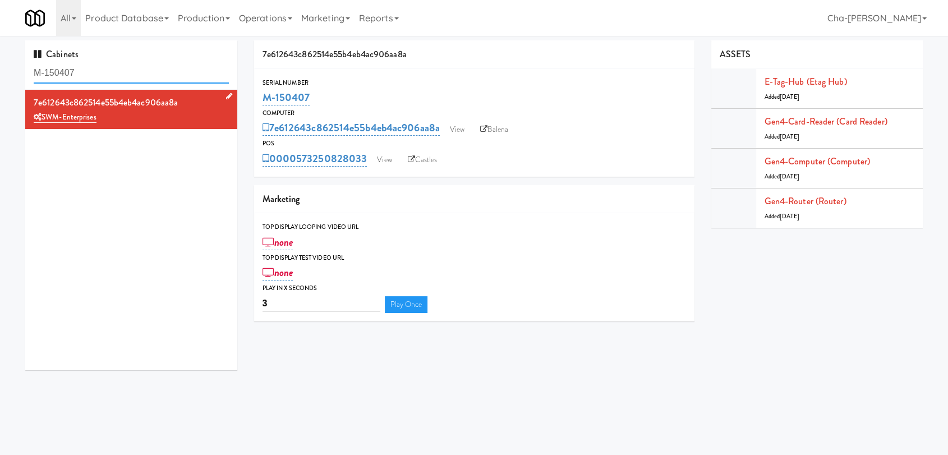
click at [123, 73] on input "M-150407" at bounding box center [131, 73] width 195 height 21
paste input "[PERSON_NAME] - Pantry - Right(AI VENDING)"
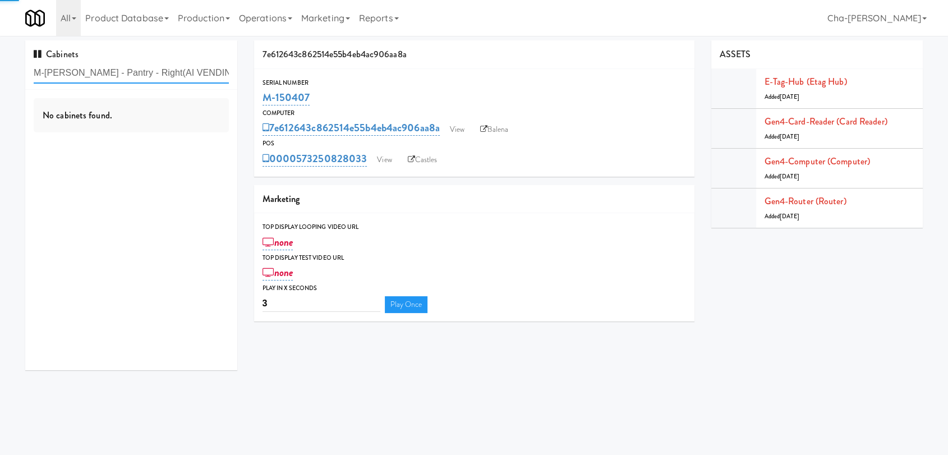
click at [137, 73] on input "M-[PERSON_NAME] - Pantry - Right(AI VENDING)" at bounding box center [131, 73] width 195 height 21
paste input "text"
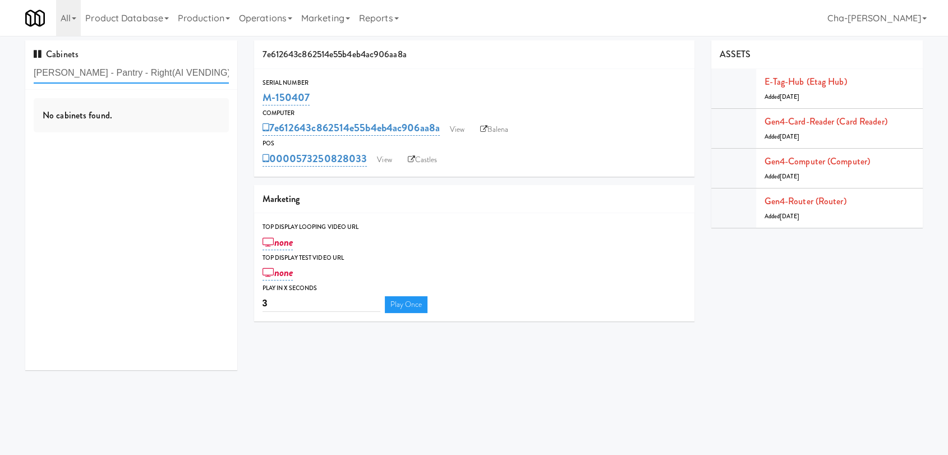
click at [194, 69] on input "[PERSON_NAME] - Pantry - Right(AI VENDING)" at bounding box center [131, 73] width 195 height 21
paste input "M-150404 (Converted 2 P"
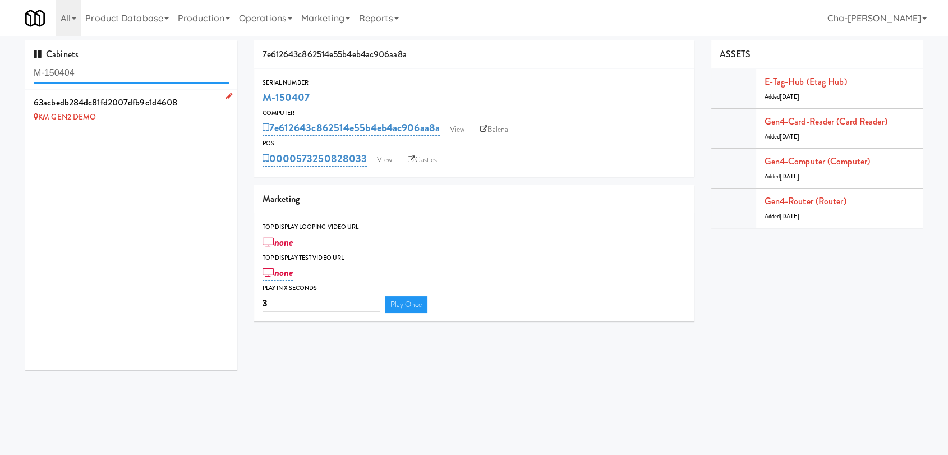
type input "M-150404"
click at [222, 96] on link at bounding box center [227, 97] width 11 height 14
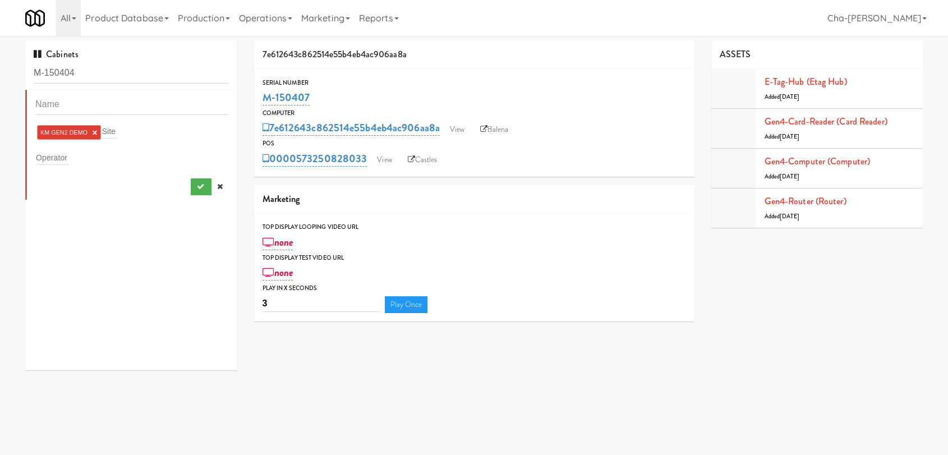
click at [94, 132] on link "×" at bounding box center [94, 133] width 5 height 10
click at [52, 158] on input "text" at bounding box center [52, 155] width 33 height 15
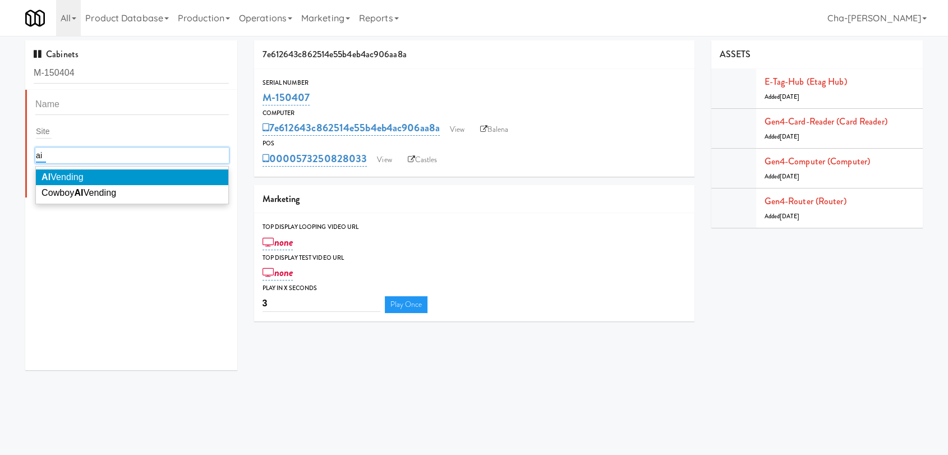
type input "ai"
click at [84, 179] on span "AI Vending" at bounding box center [63, 177] width 42 height 10
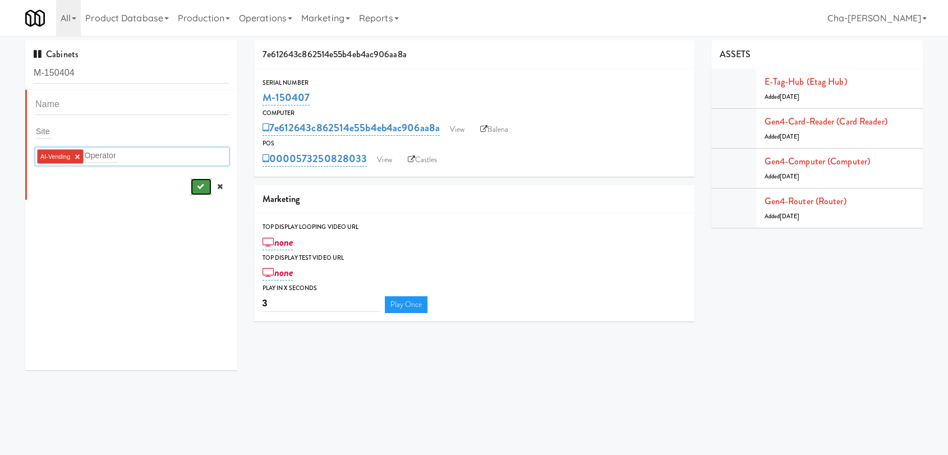
click at [196, 188] on icon "submit" at bounding box center [199, 186] width 7 height 7
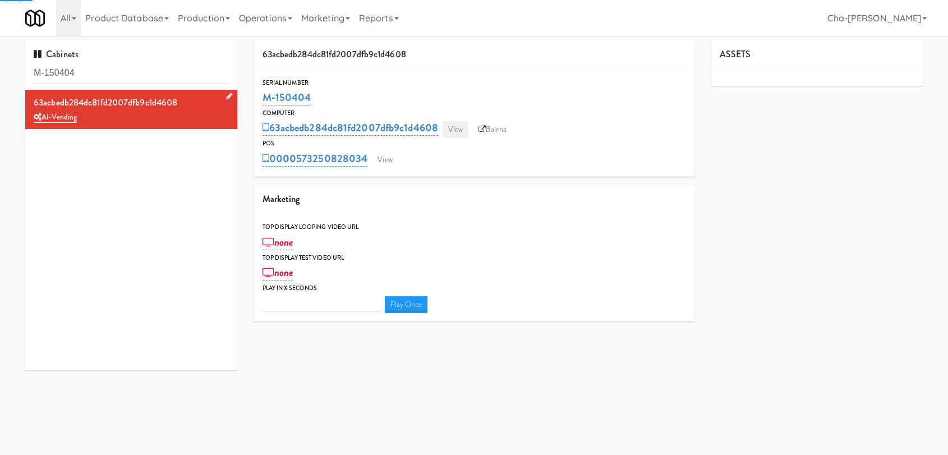
type input "3"
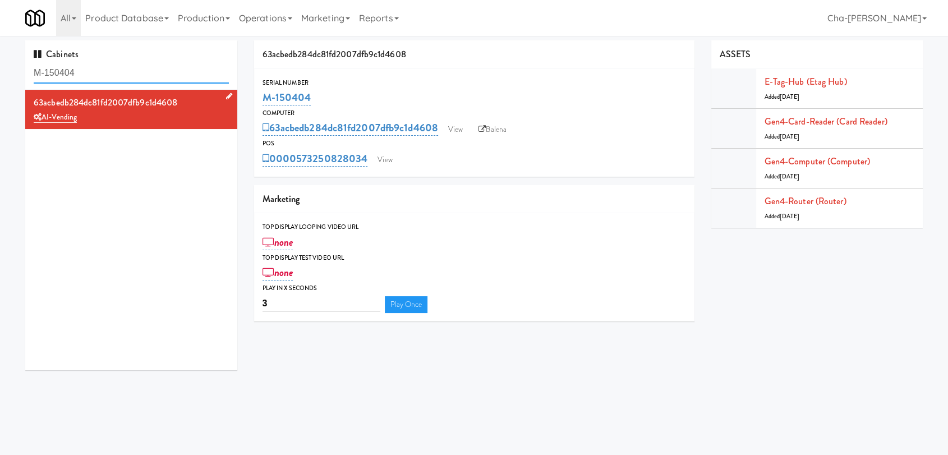
click at [116, 72] on input "M-150404" at bounding box center [131, 73] width 195 height 21
paste input "387"
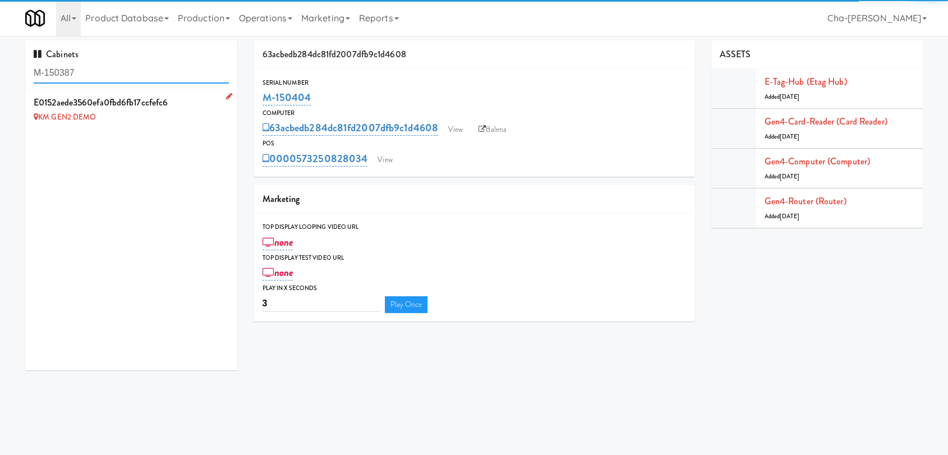
type input "M-150387"
click at [226, 96] on icon at bounding box center [229, 96] width 6 height 7
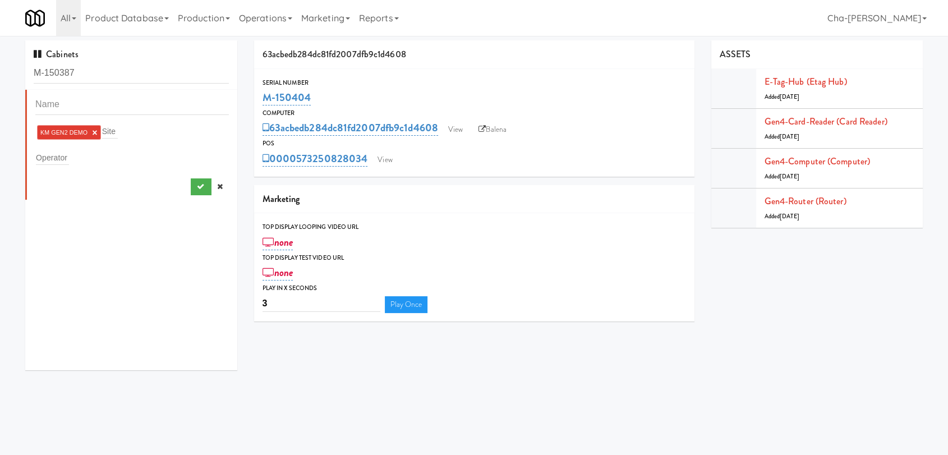
click at [96, 131] on link "×" at bounding box center [94, 133] width 5 height 10
click at [70, 151] on div "Operator" at bounding box center [131, 156] width 193 height 16
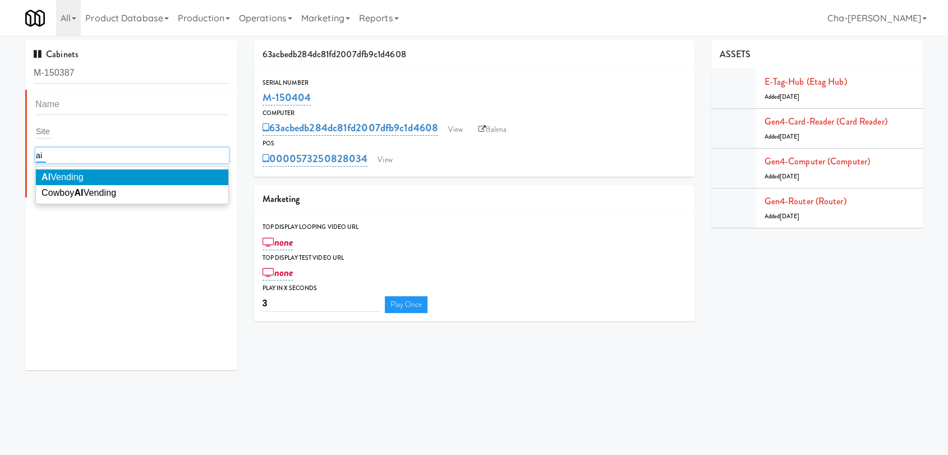
type input "ai"
click at [79, 179] on span "AI Vending" at bounding box center [63, 177] width 42 height 10
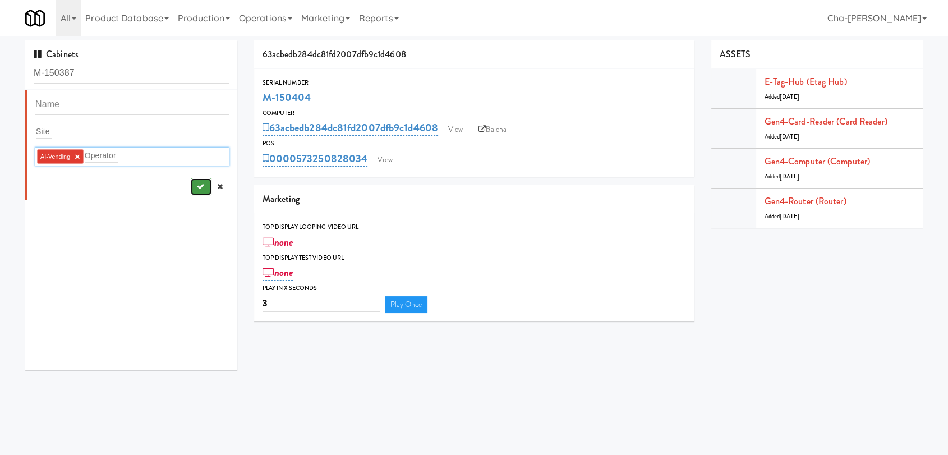
click at [196, 187] on icon "submit" at bounding box center [199, 186] width 7 height 7
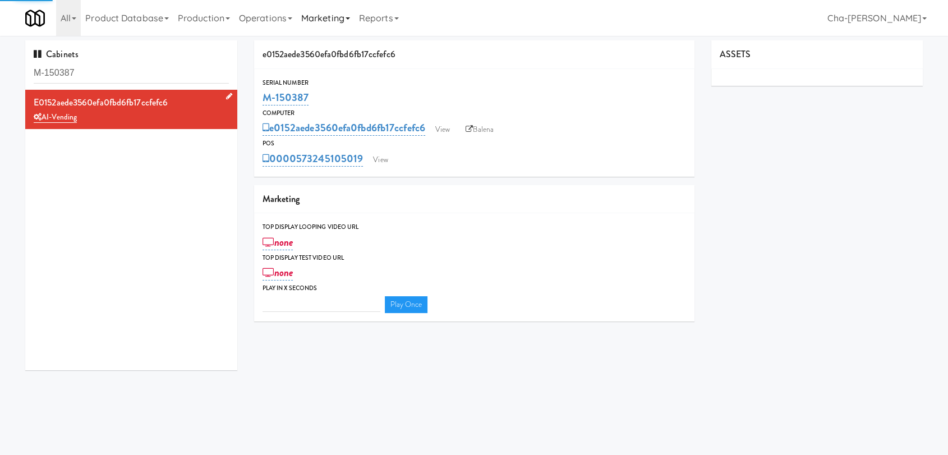
type input "3"
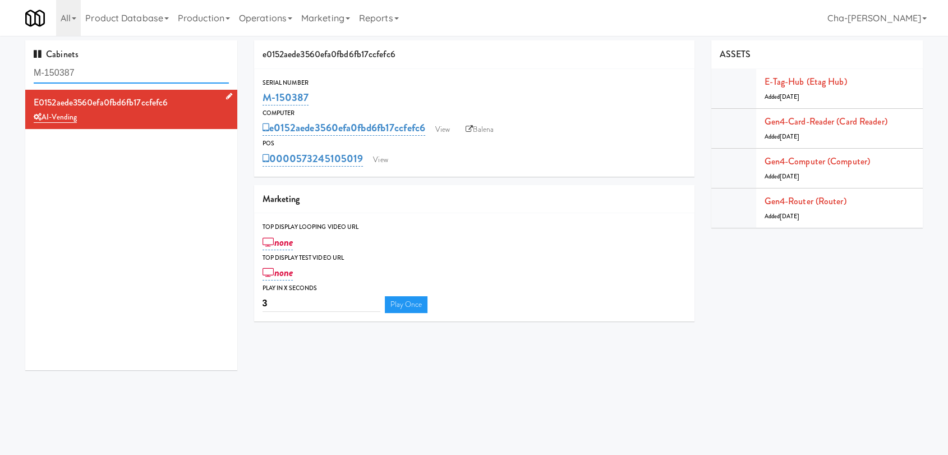
click at [109, 73] on input "M-150387" at bounding box center [131, 73] width 195 height 21
paste input "0"
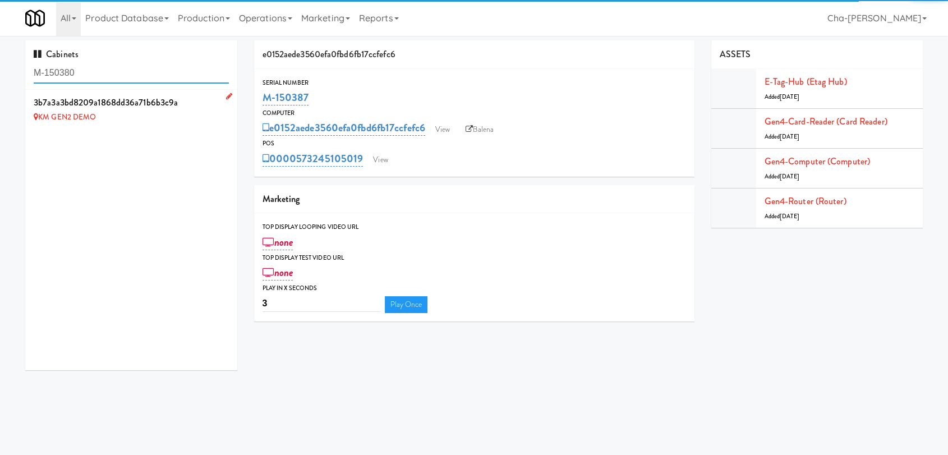
type input "M-150380"
click at [226, 96] on icon at bounding box center [229, 96] width 6 height 7
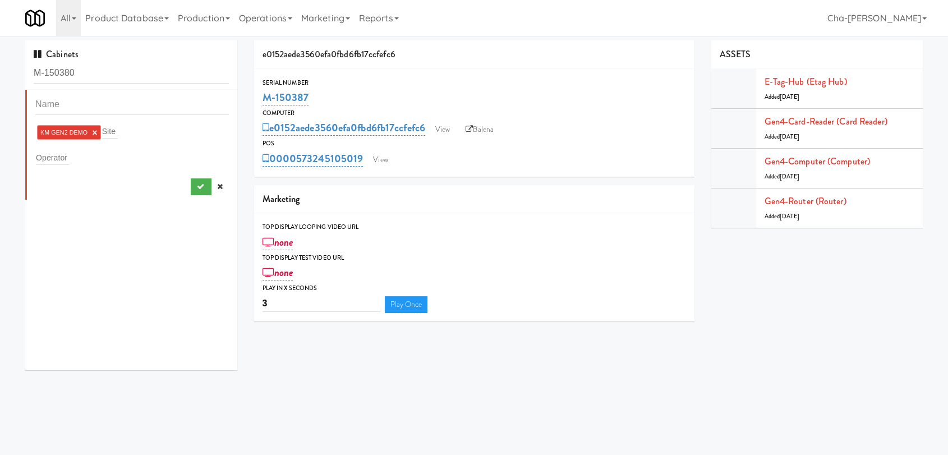
click at [96, 131] on link "×" at bounding box center [94, 133] width 5 height 10
click at [52, 158] on input "text" at bounding box center [52, 155] width 33 height 15
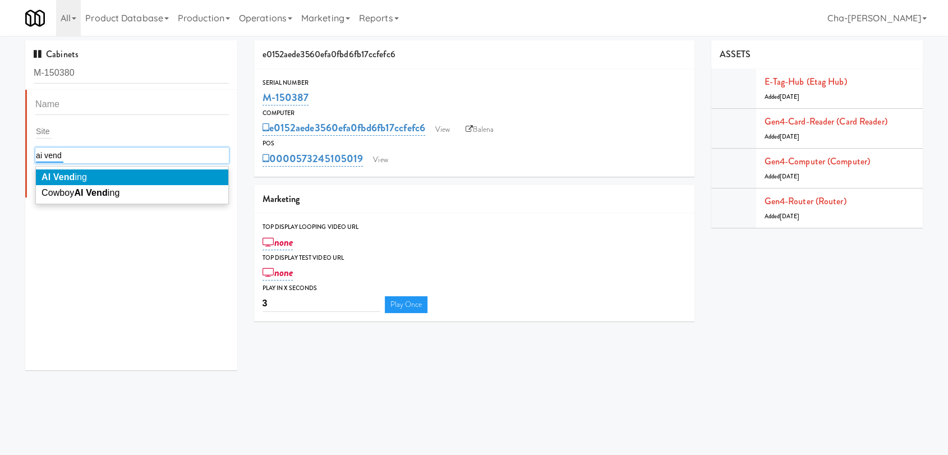
type input "ai vend"
click at [66, 177] on em "AI Vend" at bounding box center [58, 177] width 33 height 10
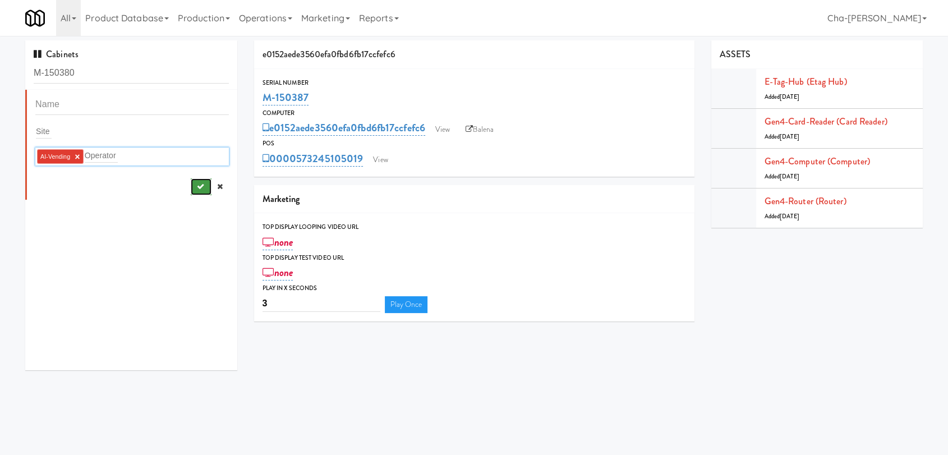
click at [193, 190] on button "submit" at bounding box center [201, 186] width 21 height 17
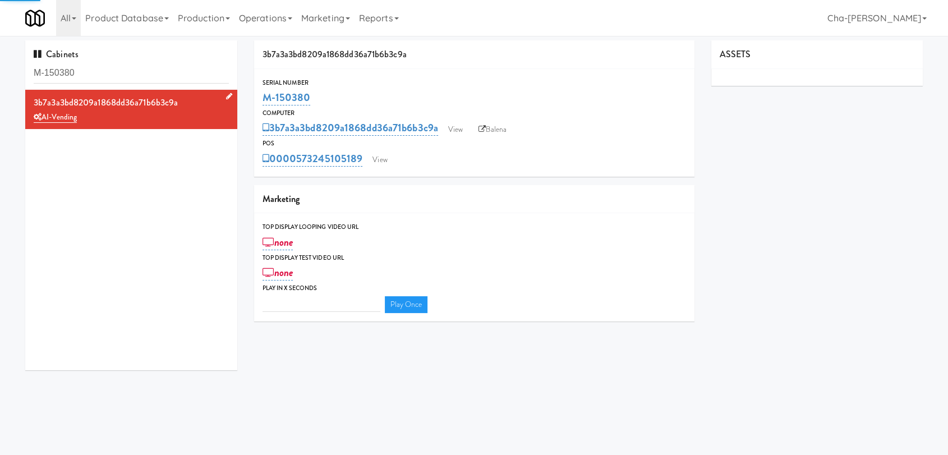
type input "3"
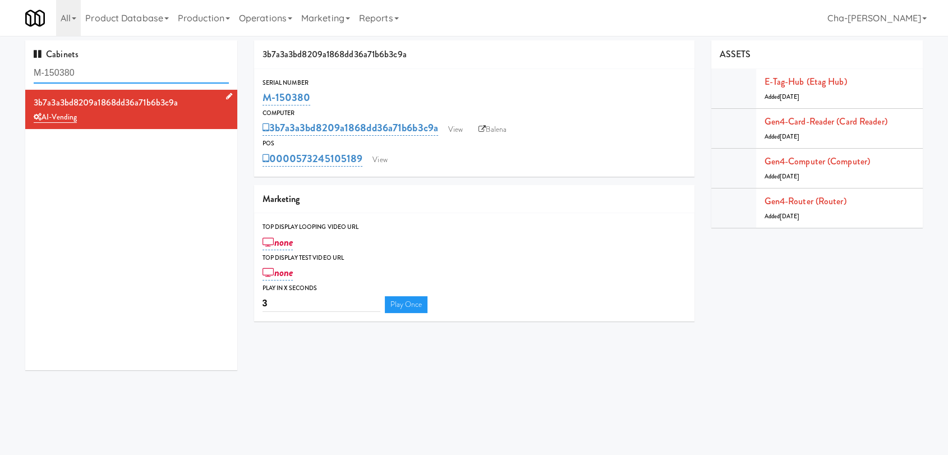
click at [122, 69] on input "M-150380" at bounding box center [131, 73] width 195 height 21
paste input "406 (Converted 2 P)"
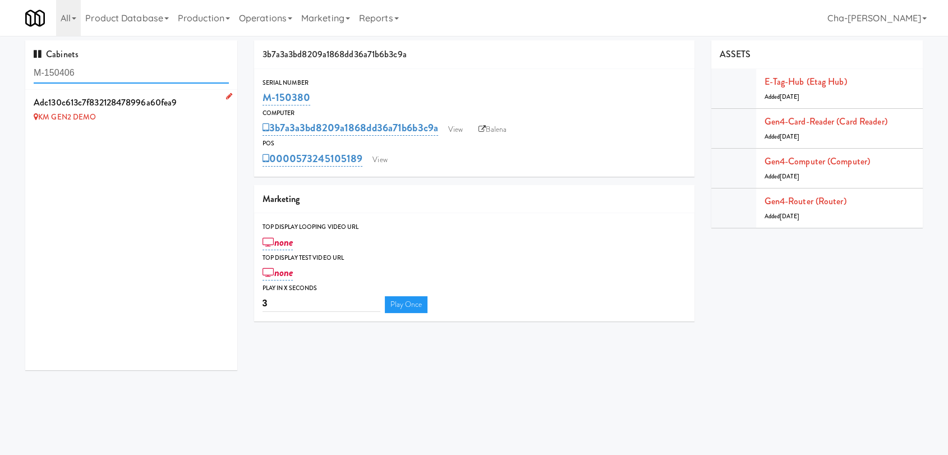
type input "M-150406"
click at [226, 96] on icon at bounding box center [229, 96] width 6 height 7
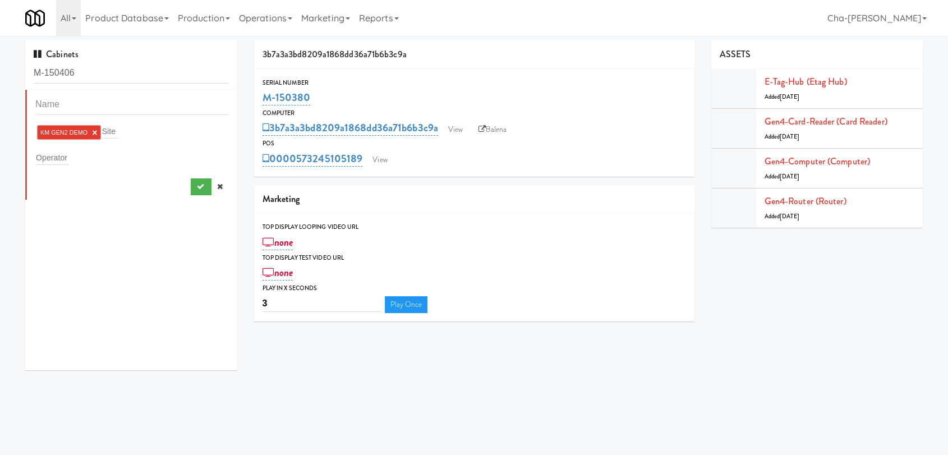
click at [92, 132] on link "×" at bounding box center [94, 133] width 5 height 10
click at [61, 162] on input "text" at bounding box center [52, 155] width 33 height 15
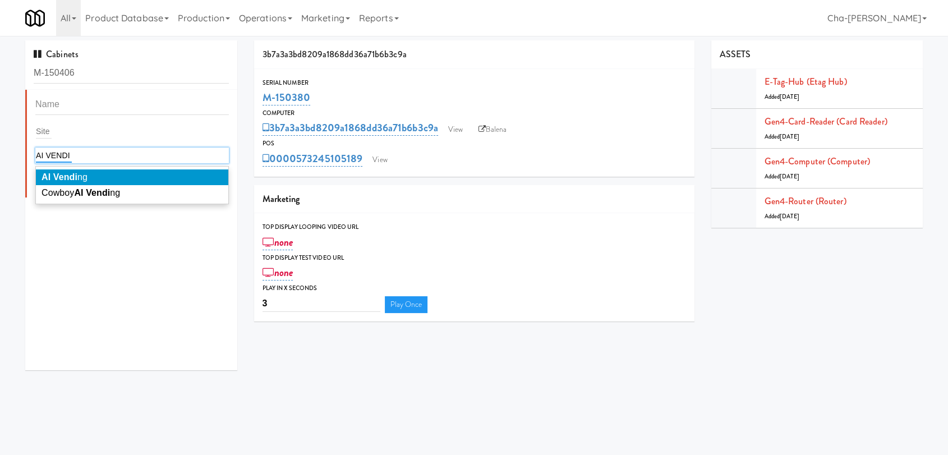
type input "AI VENDI"
click at [81, 180] on span "AI Vendi ng" at bounding box center [65, 177] width 46 height 10
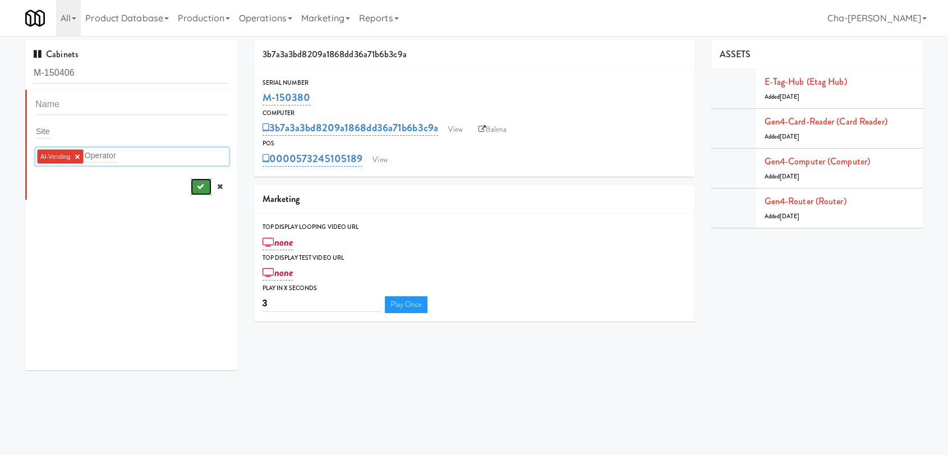
click at [196, 185] on icon "submit" at bounding box center [199, 186] width 7 height 7
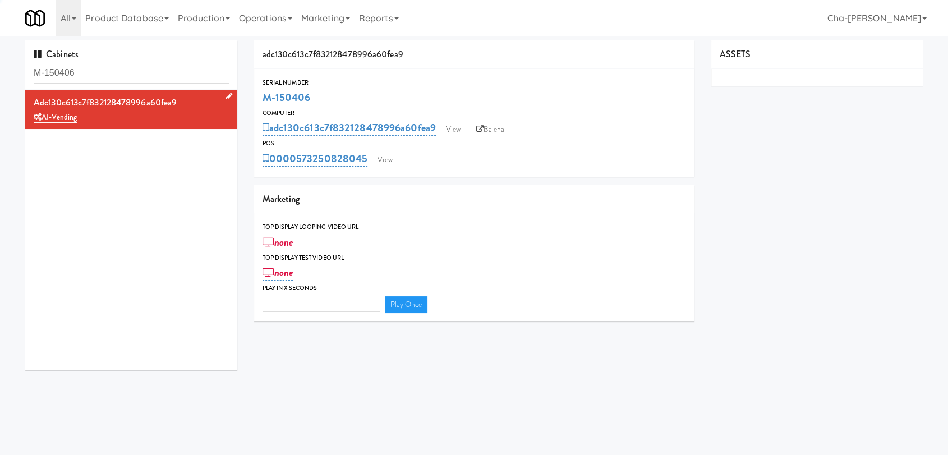
type input "3"
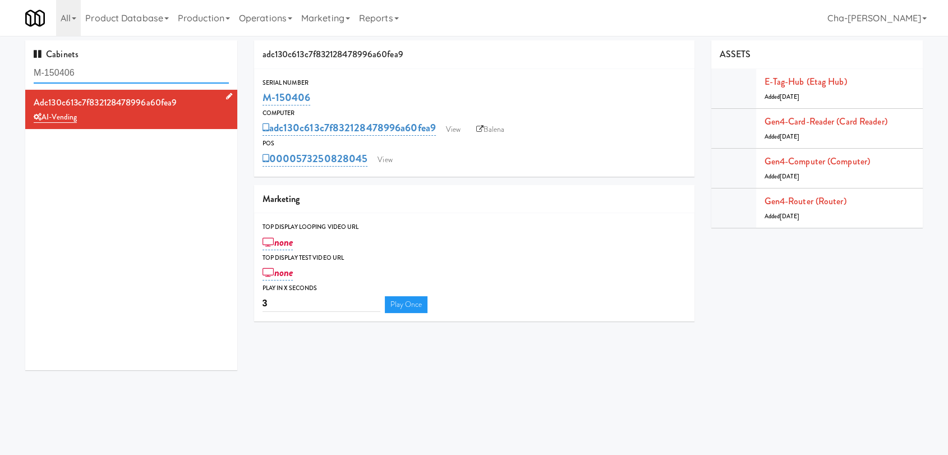
click at [86, 78] on input "M-150406" at bounding box center [131, 73] width 195 height 21
paste input "32"
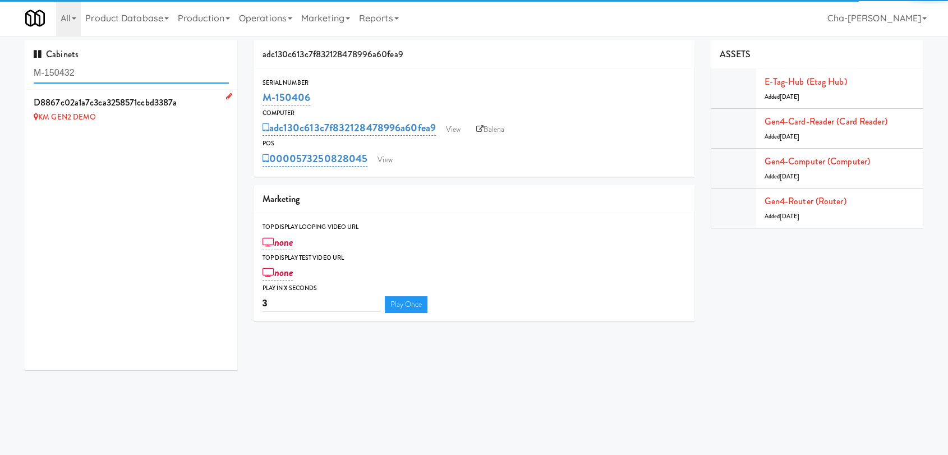
type input "M-150432"
click at [226, 95] on icon at bounding box center [229, 96] width 6 height 7
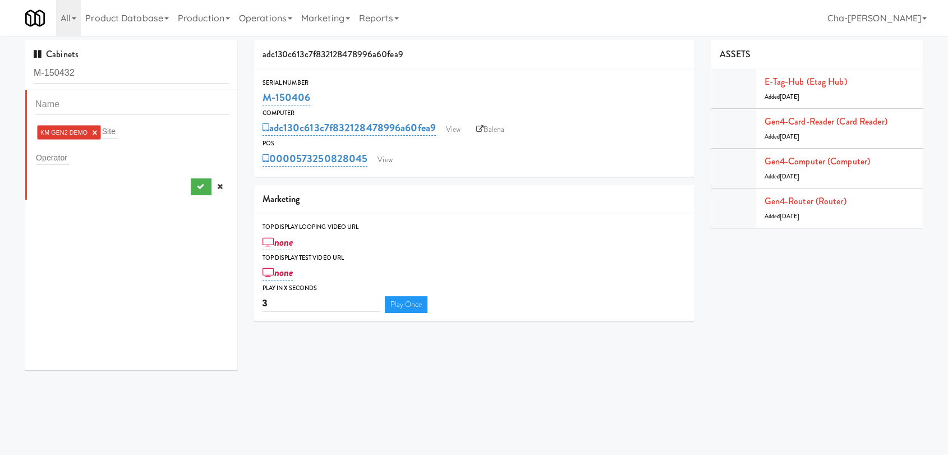
click at [95, 132] on link "×" at bounding box center [94, 133] width 5 height 10
click at [49, 156] on input "text" at bounding box center [52, 155] width 33 height 15
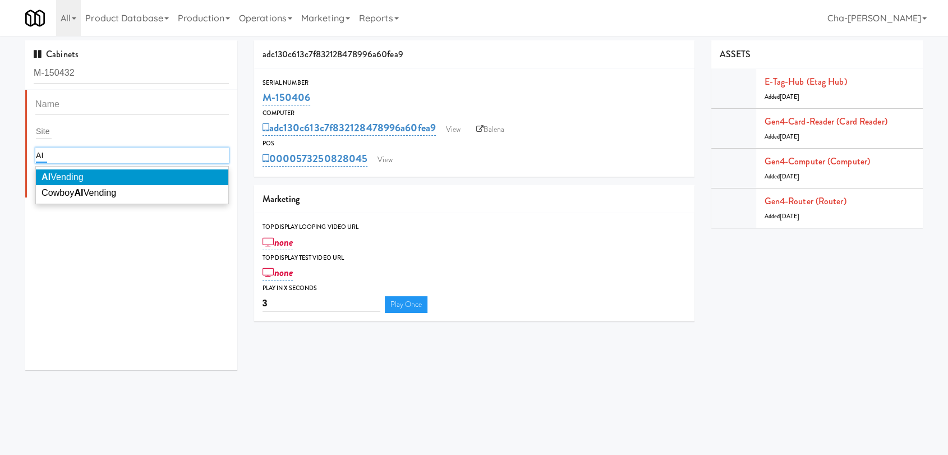
type input "AI"
click at [68, 172] on span "AI Vending" at bounding box center [63, 177] width 42 height 10
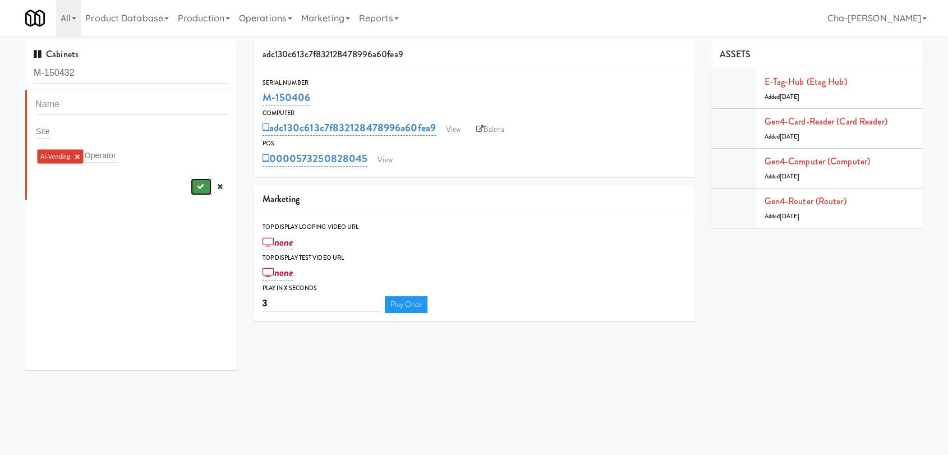
click at [196, 184] on icon "submit" at bounding box center [199, 186] width 7 height 7
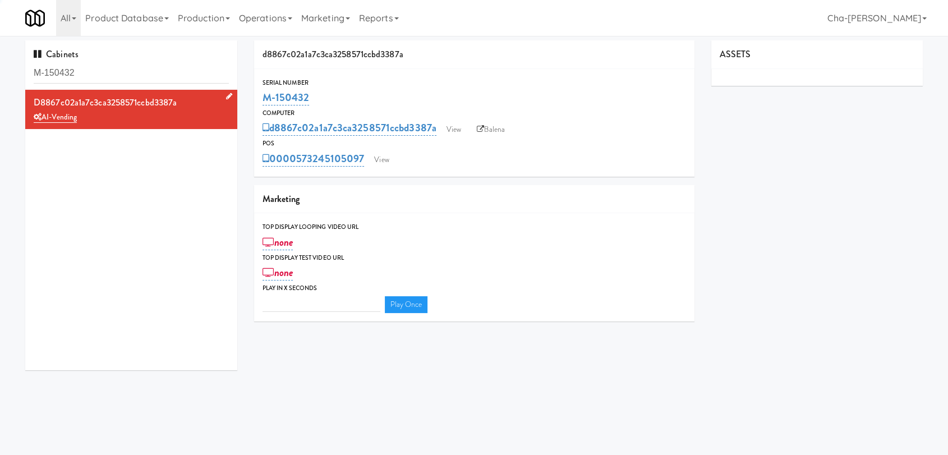
type input "3"
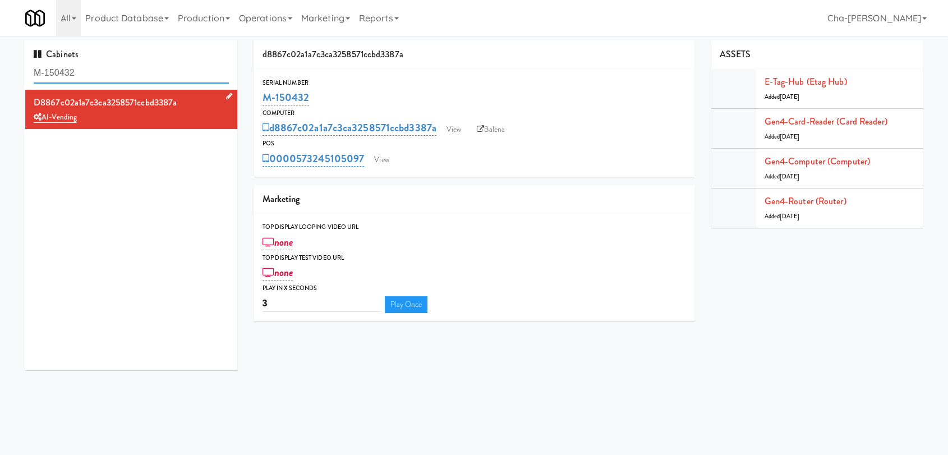
click at [90, 70] on input "M-150432" at bounding box center [131, 73] width 195 height 21
paste input "1 (Converted 2 P)"
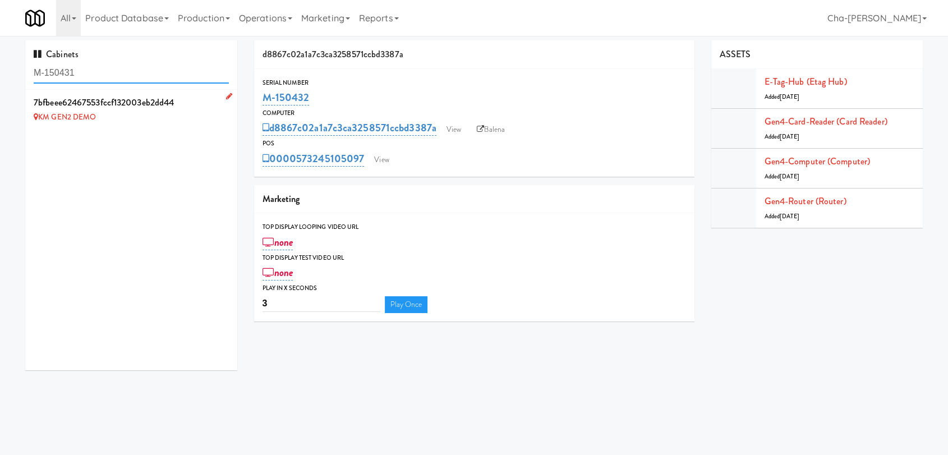
type input "M-150431"
click at [226, 96] on icon at bounding box center [229, 96] width 6 height 7
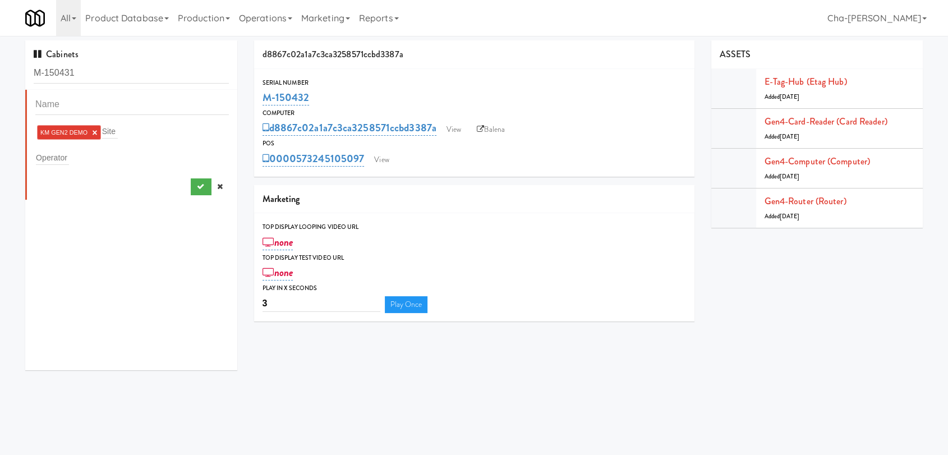
click at [94, 134] on link "×" at bounding box center [94, 133] width 5 height 10
click at [61, 154] on input "text" at bounding box center [52, 155] width 33 height 15
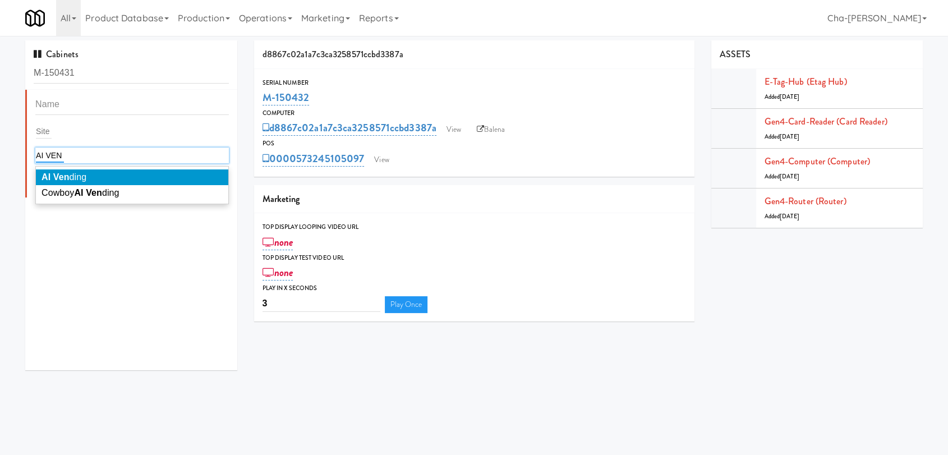
type input "AI VEN"
click at [76, 173] on span "AI Ven ding" at bounding box center [64, 177] width 45 height 10
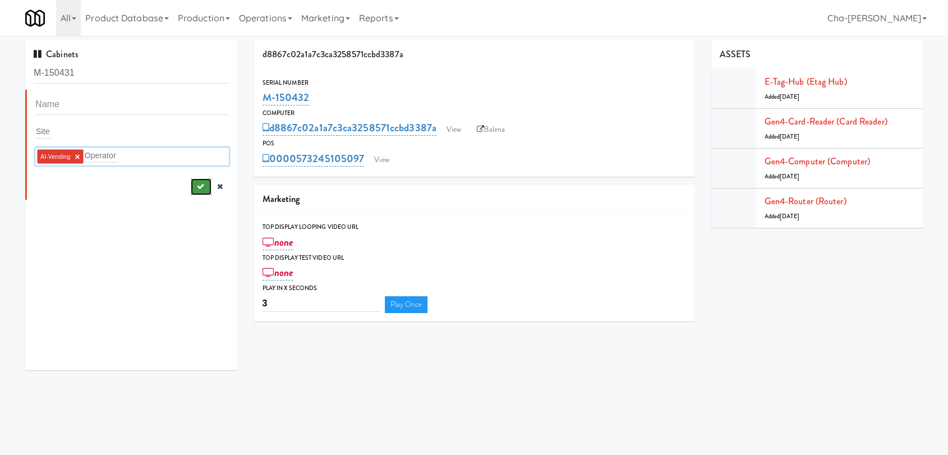
click at [196, 187] on icon "submit" at bounding box center [199, 186] width 7 height 7
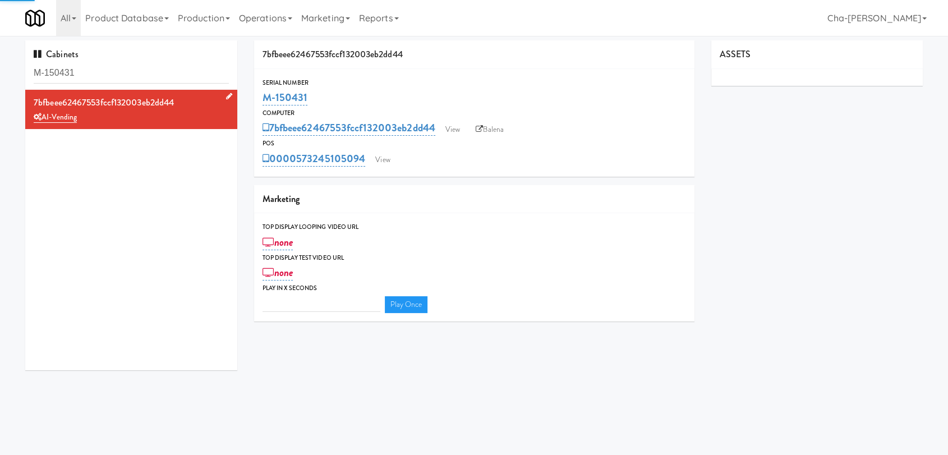
type input "3"
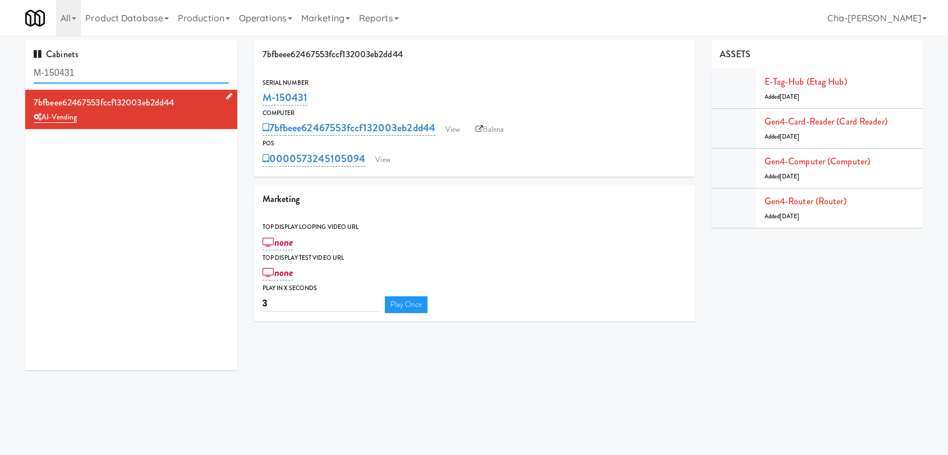
click at [99, 73] on input "M-150431" at bounding box center [131, 73] width 195 height 21
paste input "03"
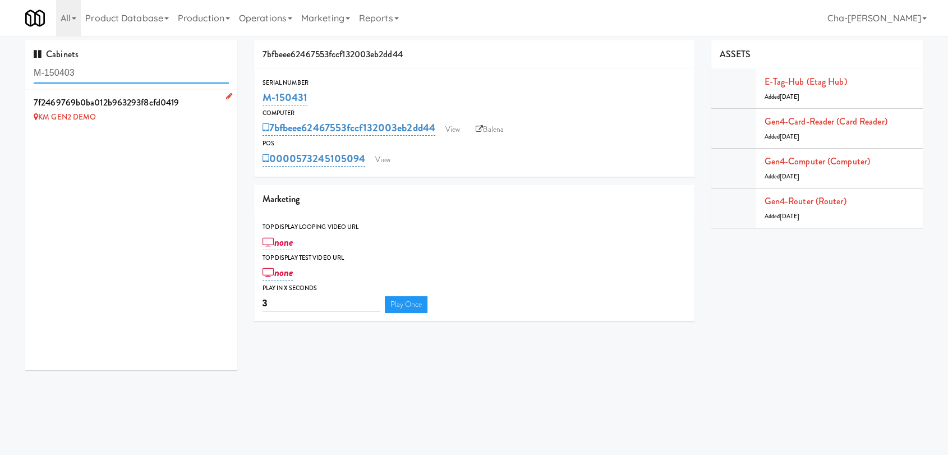
type input "M-150403"
click at [226, 95] on icon at bounding box center [229, 96] width 6 height 7
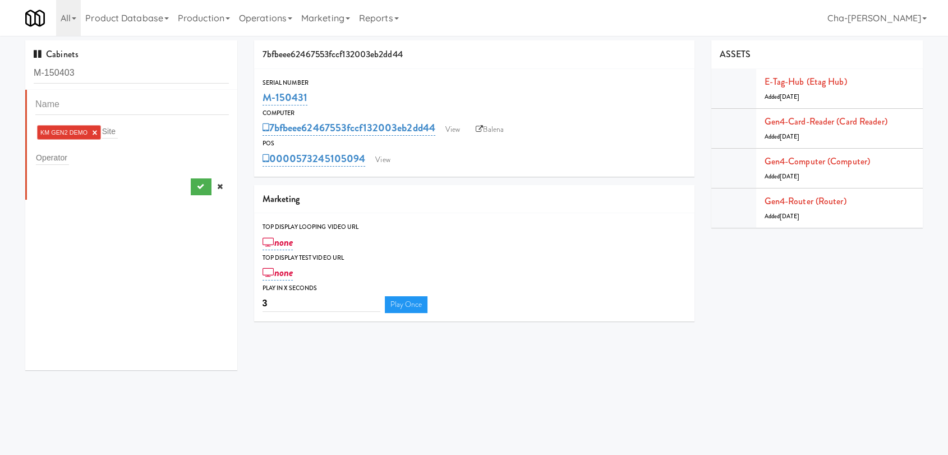
click at [94, 131] on link "×" at bounding box center [94, 133] width 5 height 10
click at [70, 149] on div "Operator" at bounding box center [131, 156] width 193 height 16
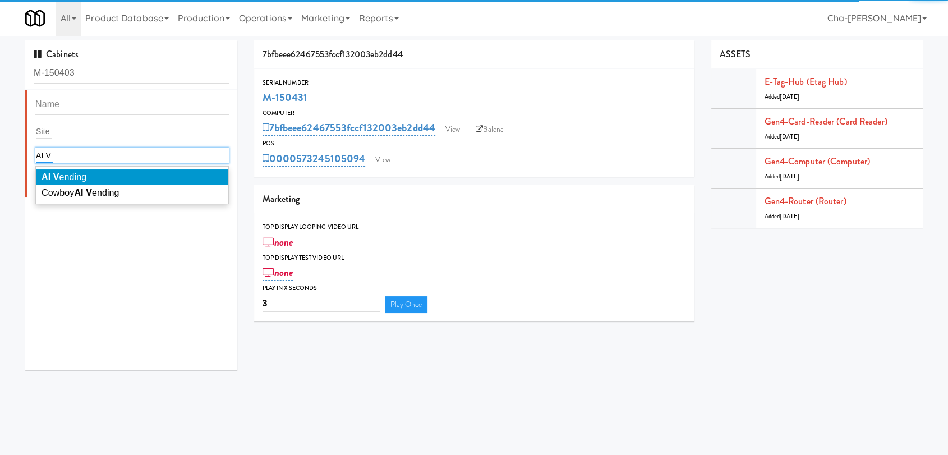
type input "AI V"
click at [80, 178] on span "AI V ending" at bounding box center [64, 177] width 45 height 10
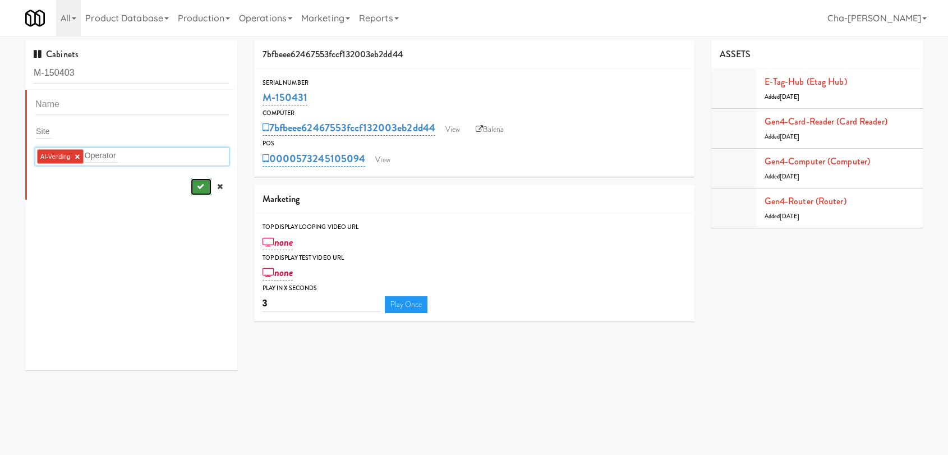
click at [196, 190] on icon "submit" at bounding box center [199, 186] width 7 height 7
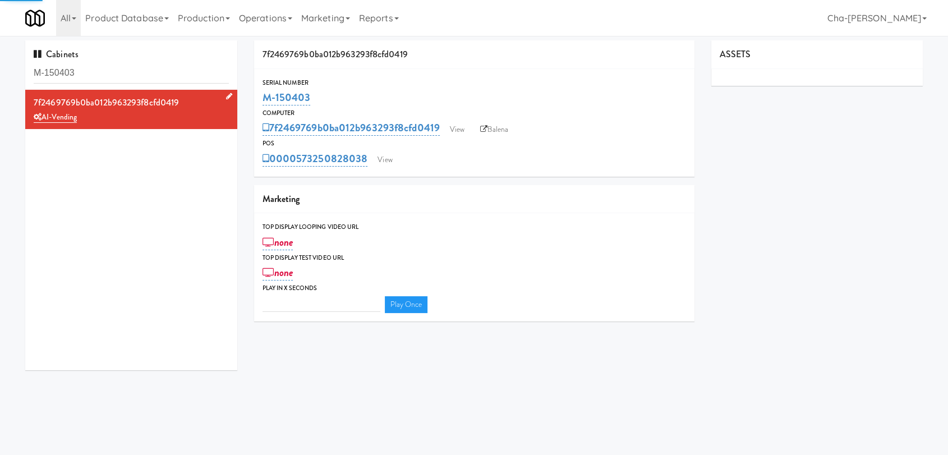
type input "3"
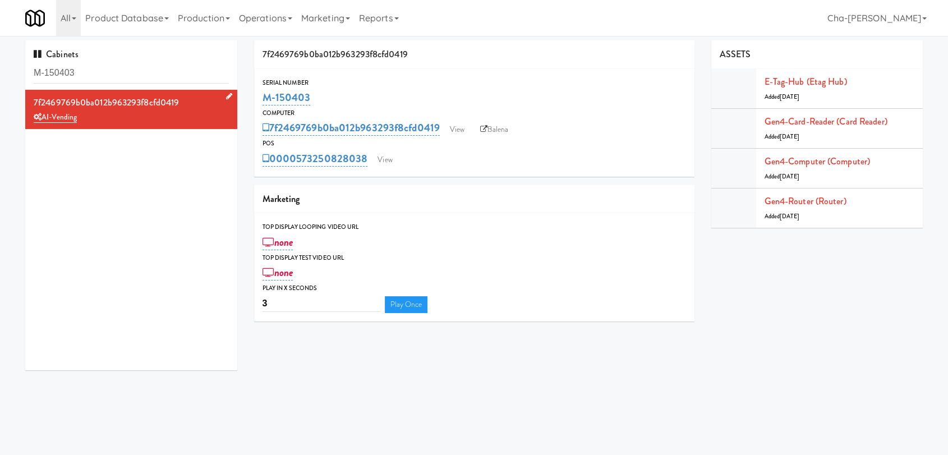
click at [193, 198] on div "7f2469769b0ba012b963293f8cfd0419 AI-Vending" at bounding box center [131, 230] width 212 height 280
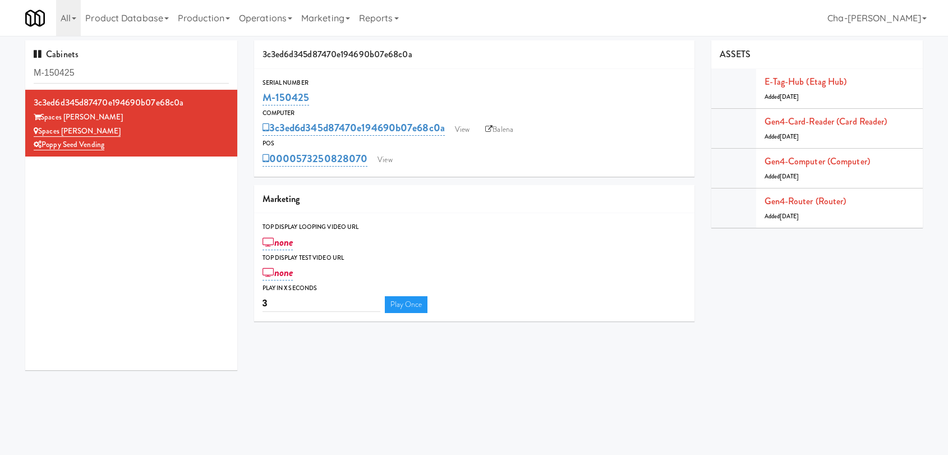
click at [84, 77] on input "M-150425" at bounding box center [131, 73] width 195 height 21
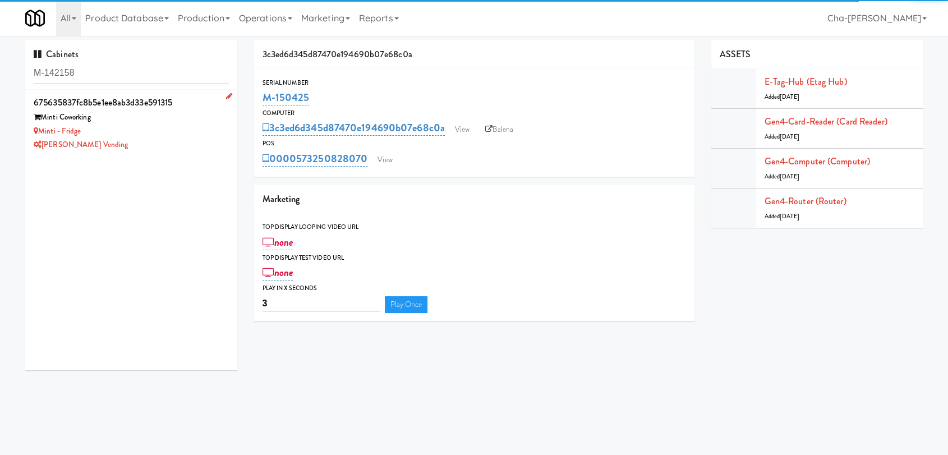
type input "M-142158"
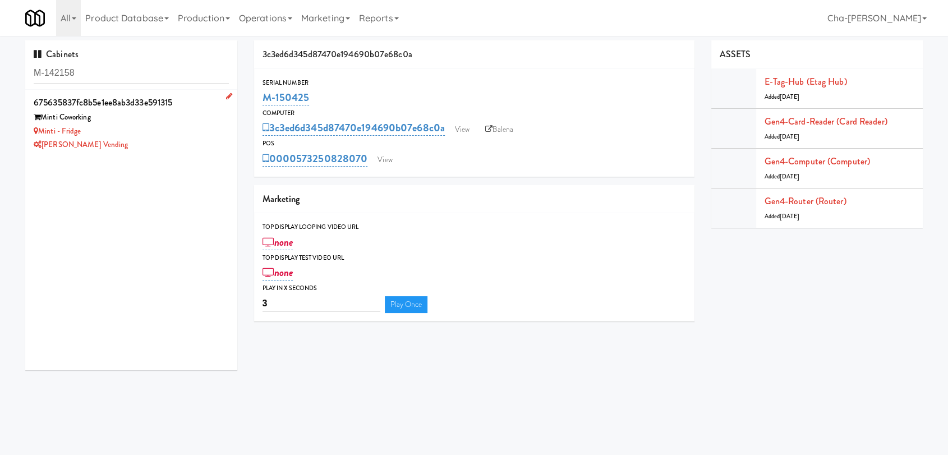
click at [182, 144] on div "[PERSON_NAME] Vending" at bounding box center [131, 145] width 195 height 14
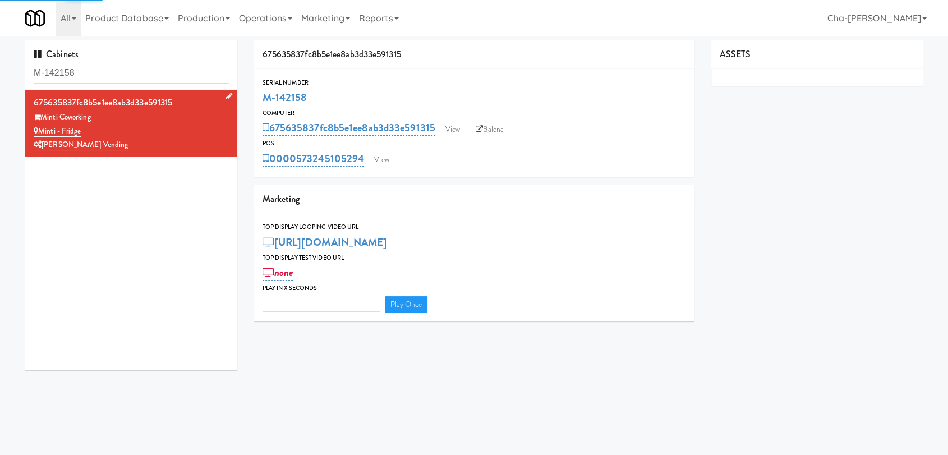
type input "3"
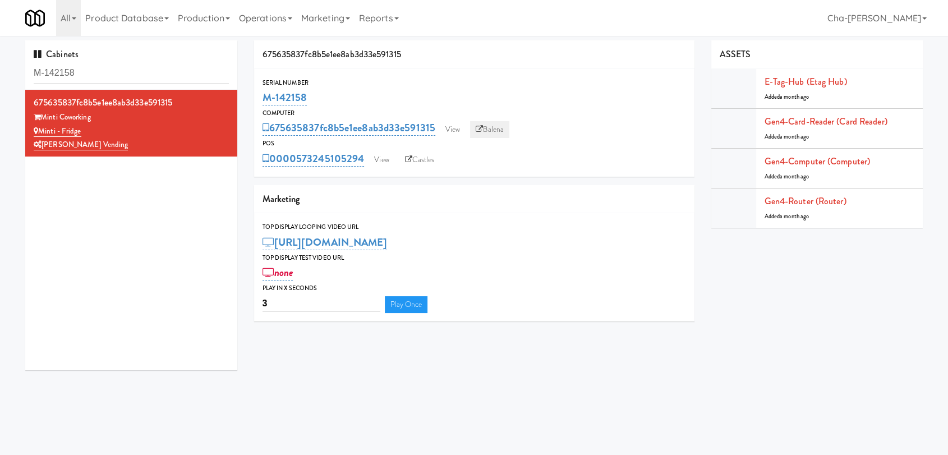
click at [490, 133] on link "Balena" at bounding box center [489, 129] width 39 height 17
drag, startPoint x: 319, startPoint y: 100, endPoint x: 264, endPoint y: 106, distance: 54.7
click at [264, 106] on div "M-142158" at bounding box center [473, 97] width 423 height 19
copy link "M-142158"
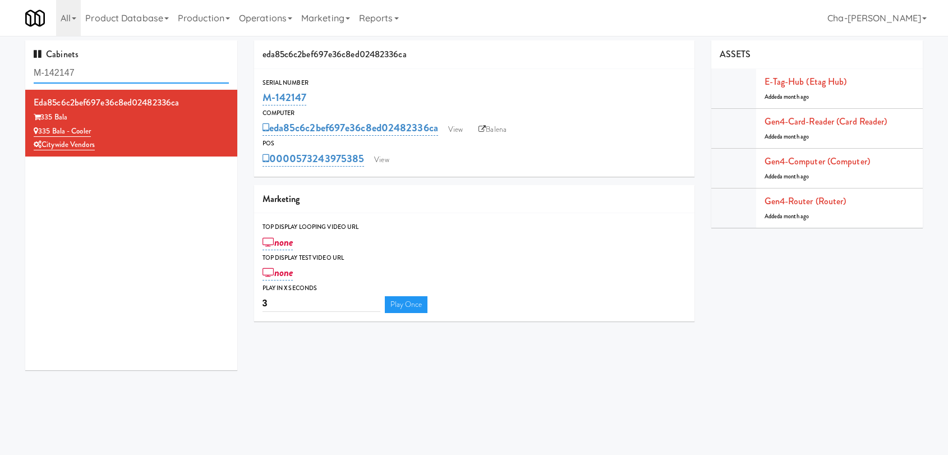
click at [105, 74] on input "M-142147" at bounding box center [131, 73] width 195 height 21
paste input "25582"
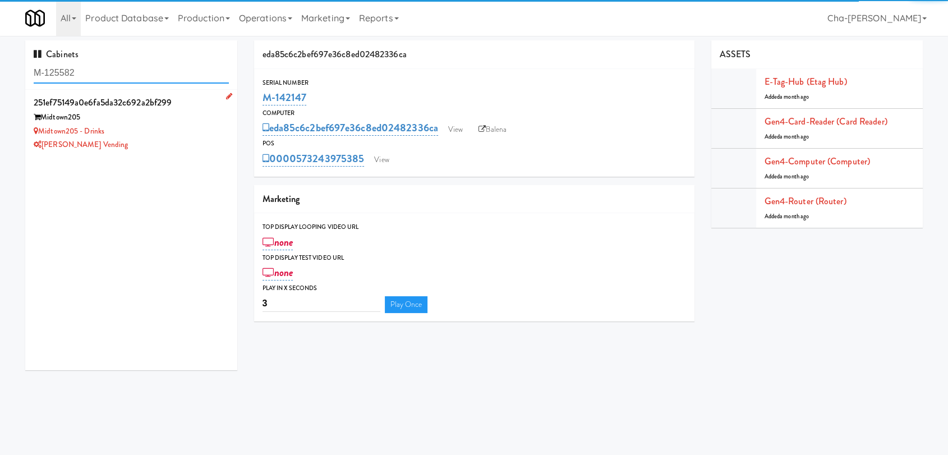
type input "M-125582"
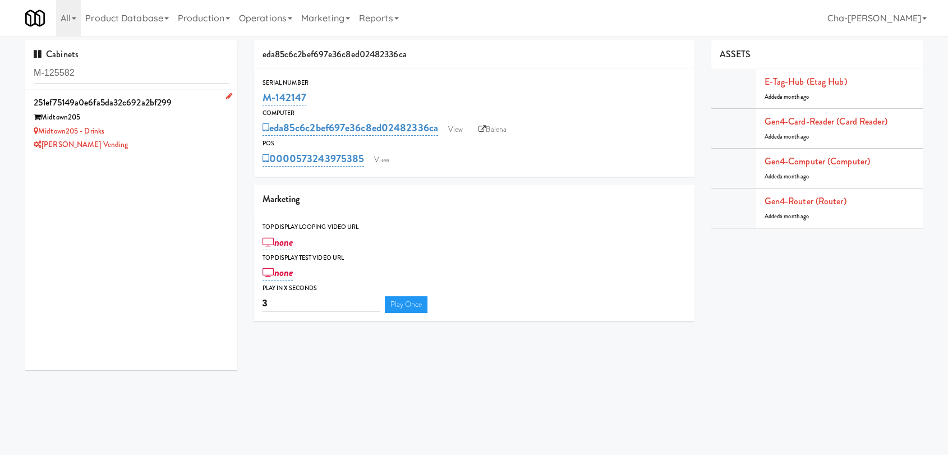
click at [159, 137] on div "Midtown205 - Drinks" at bounding box center [131, 132] width 195 height 14
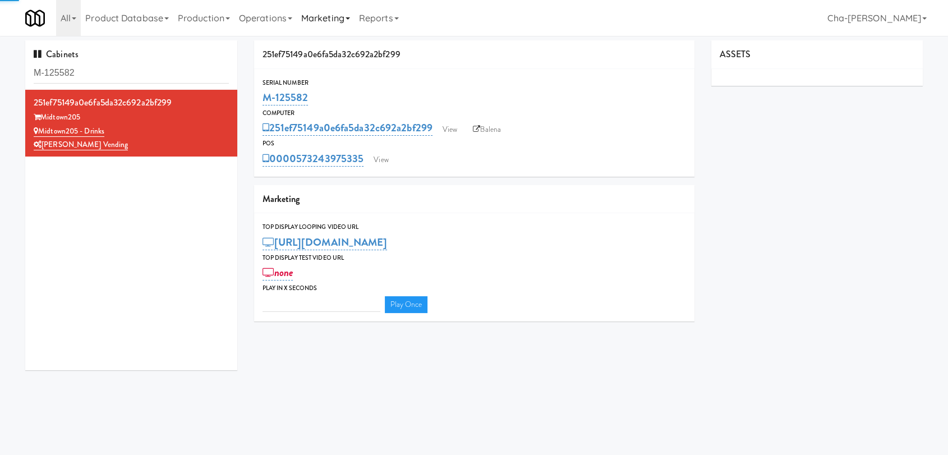
type input "3"
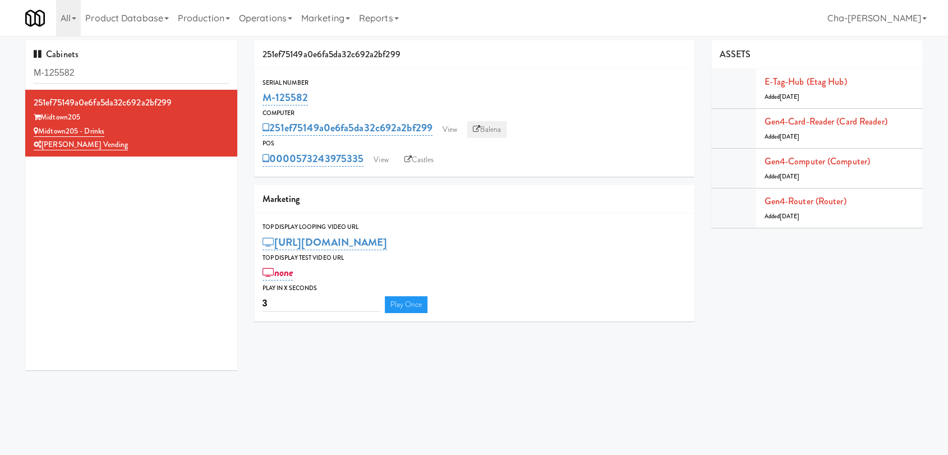
click at [490, 135] on link "Balena" at bounding box center [486, 129] width 39 height 17
drag, startPoint x: 319, startPoint y: 95, endPoint x: 249, endPoint y: 94, distance: 69.6
click at [249, 94] on div "251ef75149a0e6fa5da32c692a2bf299 Serial Number M-125582 Computer 251ef75149a0e6…" at bounding box center [474, 184] width 457 height 289
copy link "M-125582"
